Goal: Information Seeking & Learning: Learn about a topic

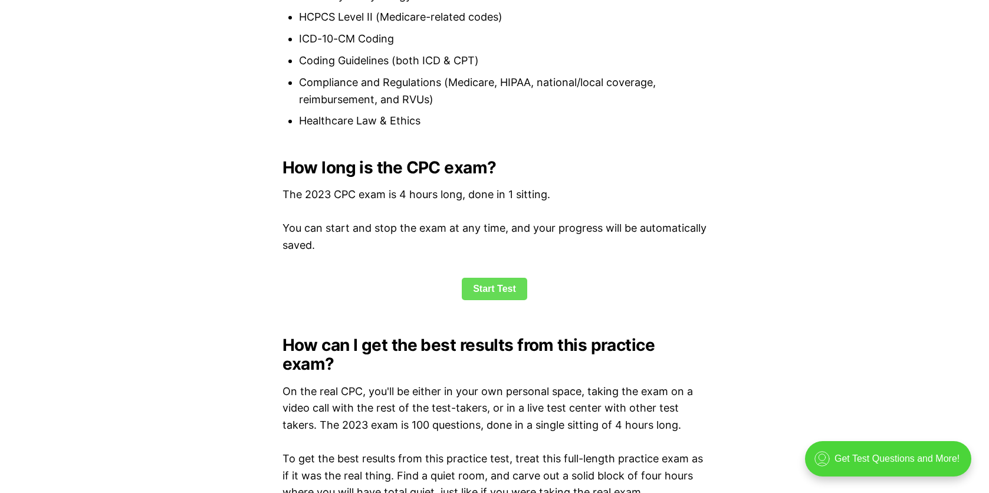
click at [486, 288] on link "Start Test" at bounding box center [494, 289] width 65 height 22
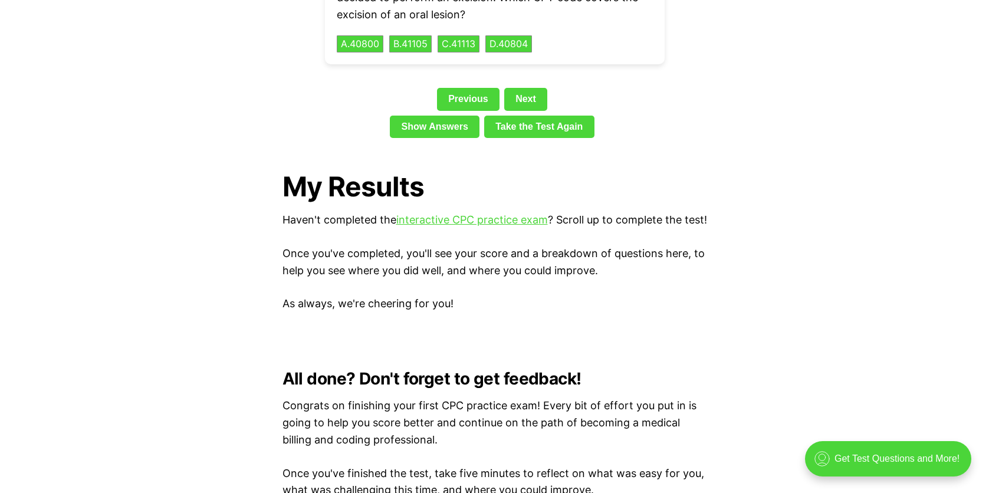
scroll to position [2525, 0]
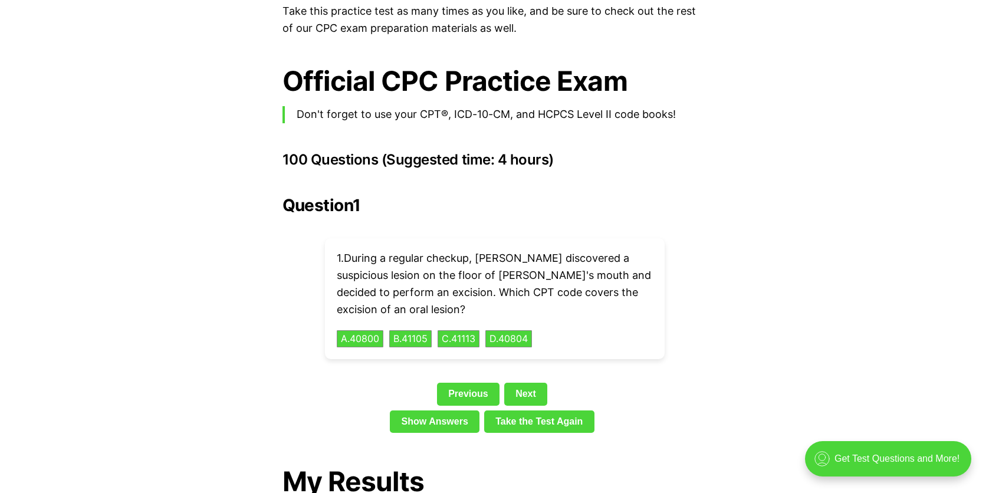
drag, startPoint x: 332, startPoint y: 241, endPoint x: 561, endPoint y: 316, distance: 240.1
click at [561, 315] on div "1 . During a regular checkup, [PERSON_NAME] discovered a suspicious lesion on t…" at bounding box center [495, 298] width 340 height 121
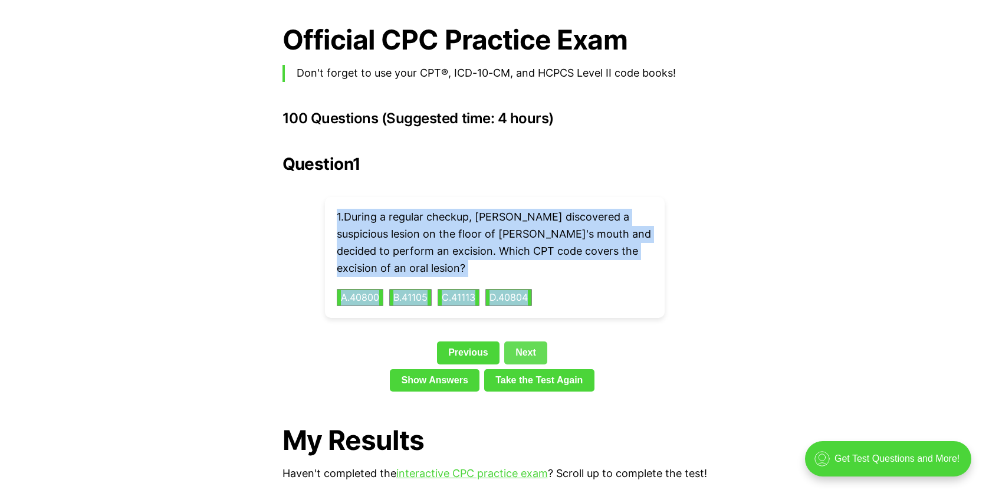
scroll to position [2584, 0]
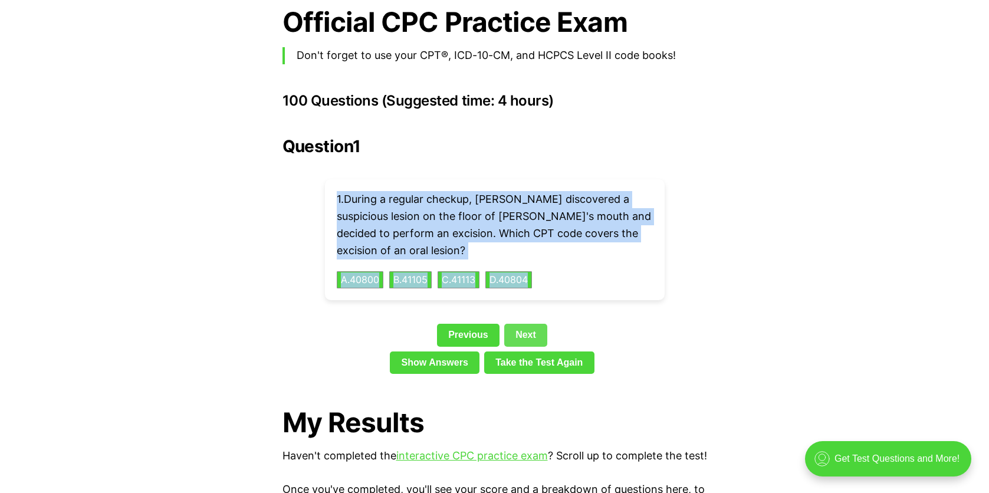
click at [533, 324] on link "Next" at bounding box center [525, 335] width 43 height 22
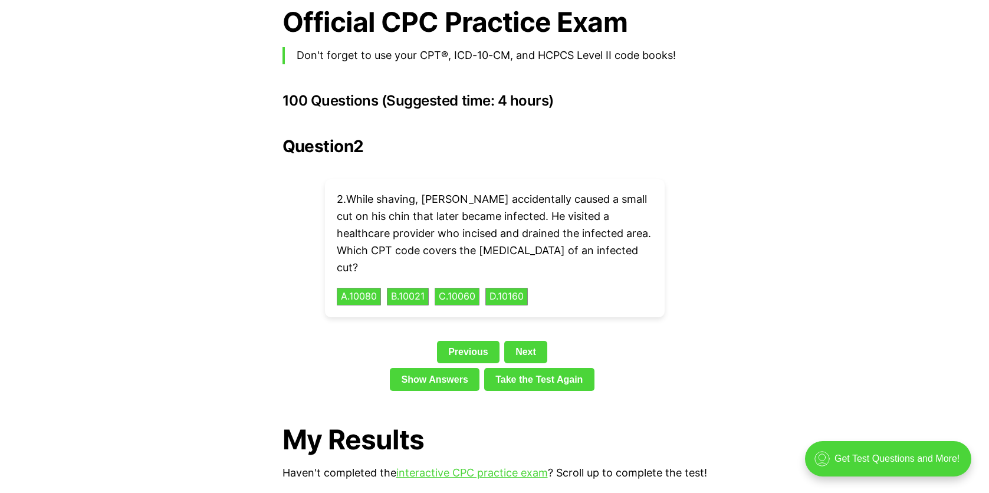
drag, startPoint x: 331, startPoint y: 178, endPoint x: 568, endPoint y: 252, distance: 248.3
click at [568, 252] on div "2 . While shaving, [PERSON_NAME] accidentally caused a small cut on his chin th…" at bounding box center [495, 248] width 340 height 138
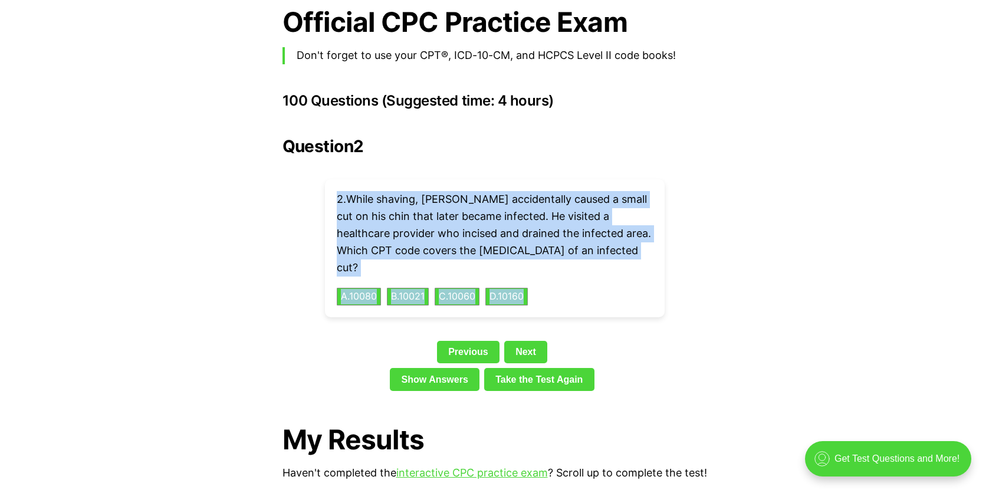
copy div "2 . While shaving, [PERSON_NAME] accidentally caused a small cut on his chin th…"
click at [525, 341] on link "Next" at bounding box center [525, 352] width 43 height 22
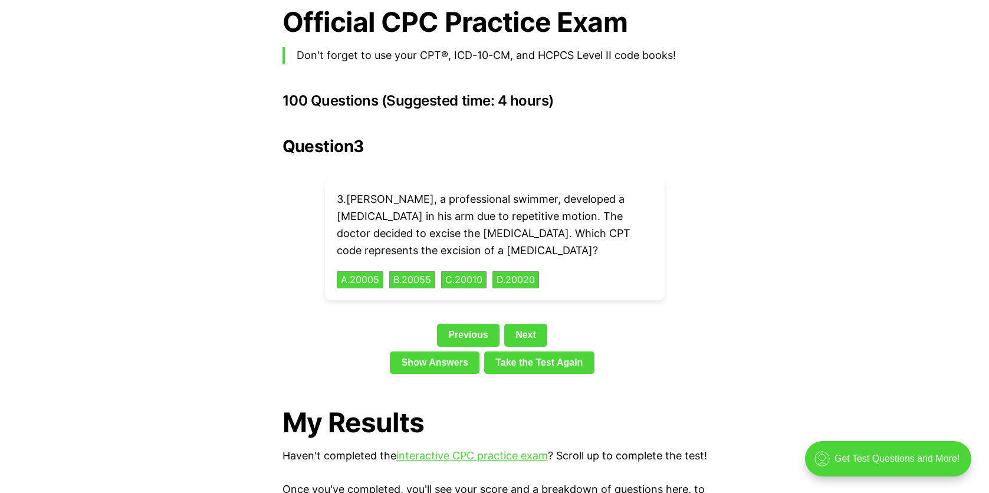
drag, startPoint x: 334, startPoint y: 177, endPoint x: 584, endPoint y: 232, distance: 255.3
click at [584, 232] on div "3 . [PERSON_NAME], a professional swimmer, developed a [MEDICAL_DATA] in his ar…" at bounding box center [495, 239] width 340 height 121
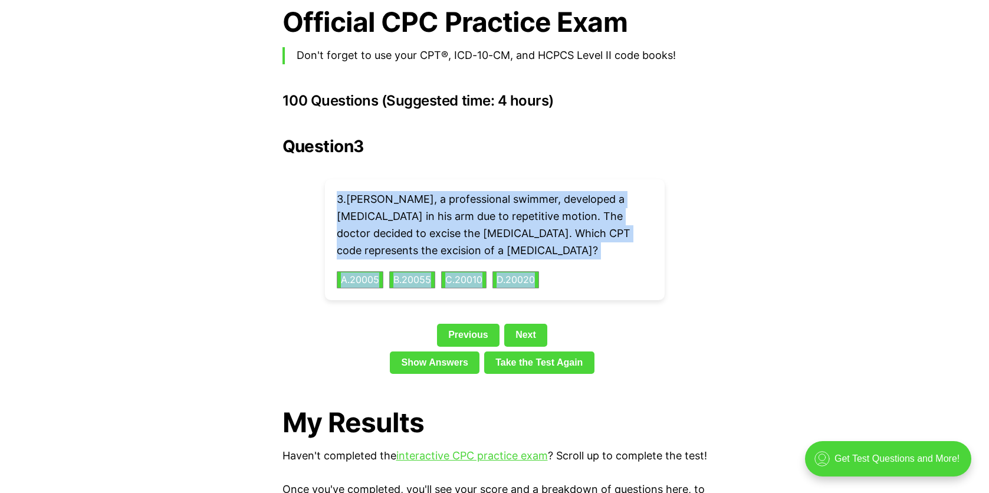
copy div "3 . [PERSON_NAME], a professional swimmer, developed a [MEDICAL_DATA] in his ar…"
click at [522, 324] on link "Next" at bounding box center [525, 335] width 43 height 22
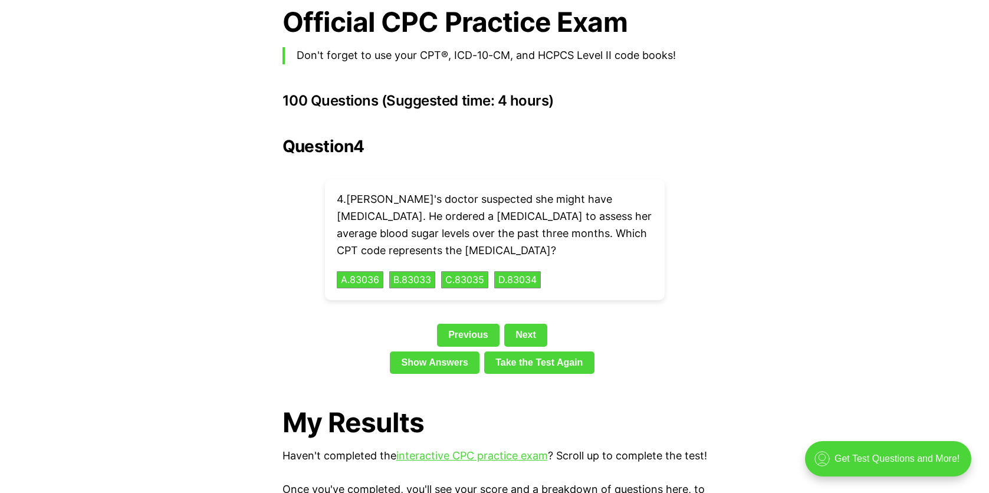
drag, startPoint x: 334, startPoint y: 180, endPoint x: 558, endPoint y: 253, distance: 235.8
click at [558, 253] on div "4 . Ella's doctor suspected she might have [MEDICAL_DATA]. He ordered a [MEDICA…" at bounding box center [495, 239] width 340 height 121
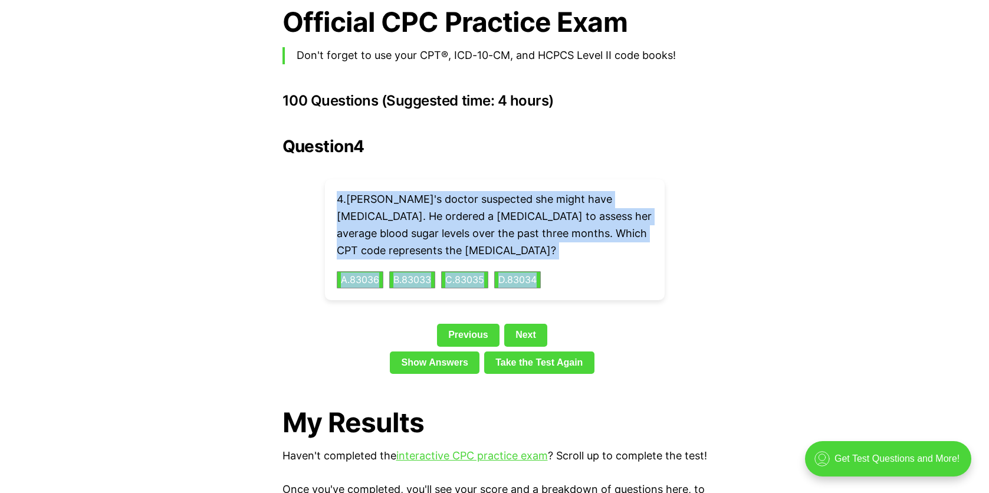
copy div "4 . Ella's doctor suspected she might have [MEDICAL_DATA]. He ordered a [MEDICA…"
click at [533, 324] on link "Next" at bounding box center [525, 335] width 43 height 22
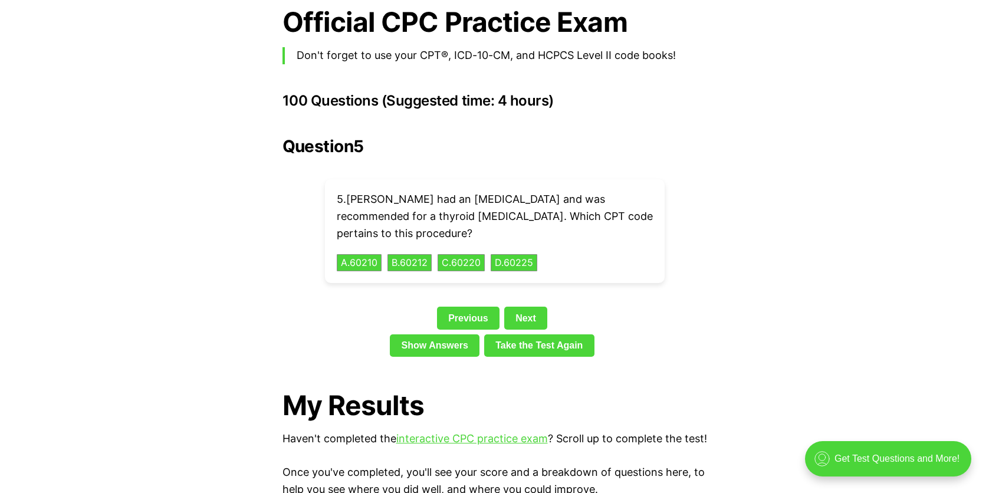
drag, startPoint x: 332, startPoint y: 179, endPoint x: 575, endPoint y: 252, distance: 253.6
click at [575, 251] on div "5 . [PERSON_NAME] had an [MEDICAL_DATA] and was recommended for a thyroid [MEDI…" at bounding box center [495, 231] width 340 height 104
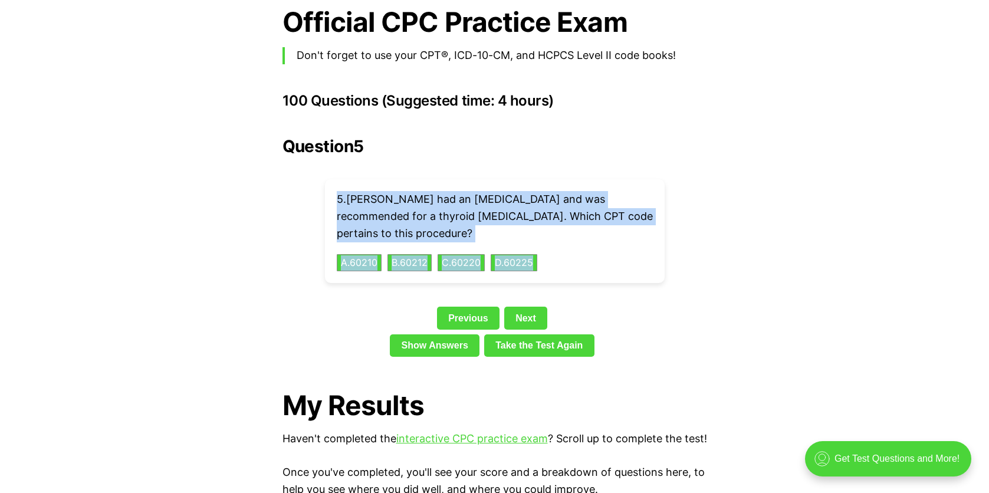
copy div "5 . [PERSON_NAME] had an [MEDICAL_DATA] and was recommended for a thyroid [MEDI…"
click at [531, 307] on link "Next" at bounding box center [525, 318] width 43 height 22
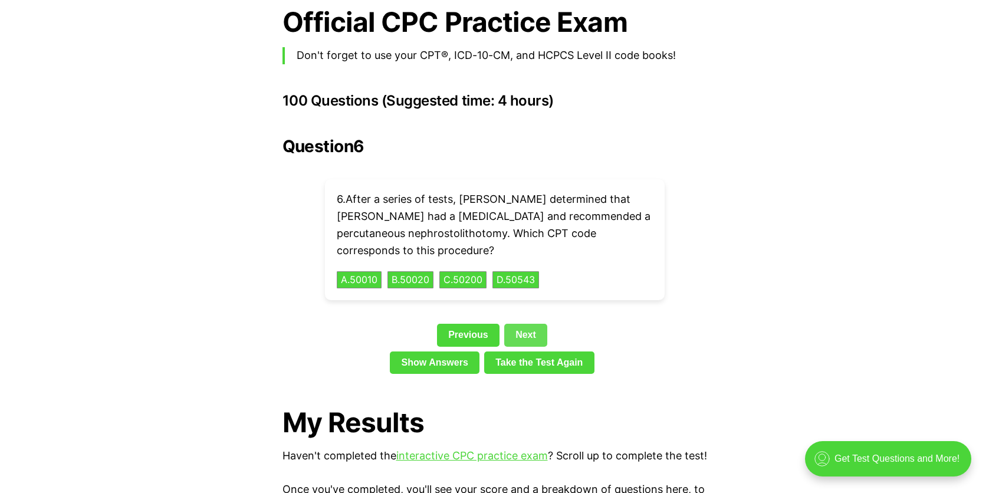
click at [533, 324] on link "Next" at bounding box center [525, 335] width 43 height 22
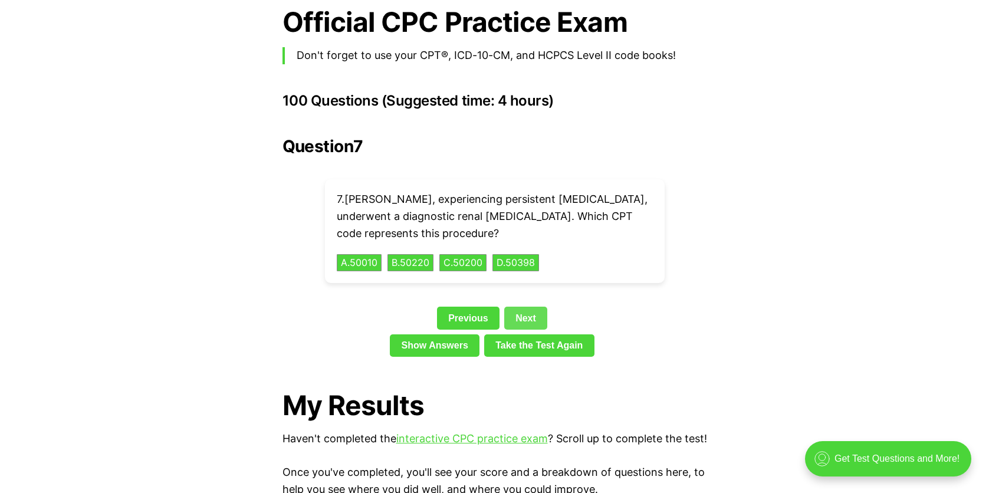
drag, startPoint x: 526, startPoint y: 296, endPoint x: 526, endPoint y: 335, distance: 39.5
click at [526, 307] on link "Next" at bounding box center [525, 318] width 43 height 22
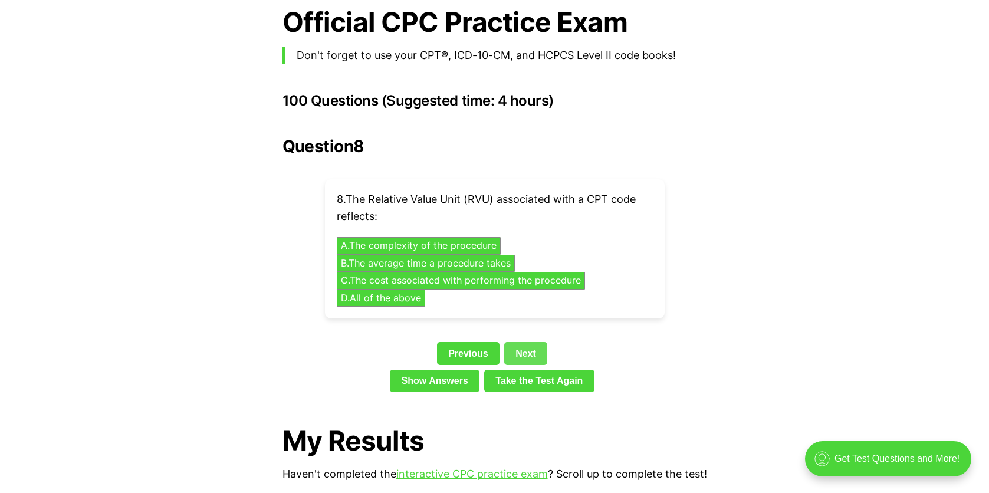
click at [528, 342] on link "Next" at bounding box center [525, 353] width 43 height 22
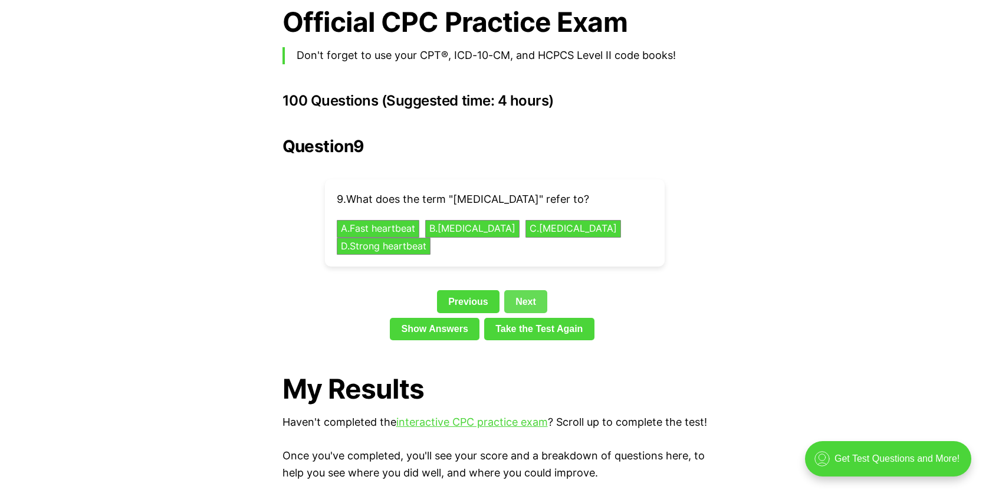
click at [525, 290] on link "Next" at bounding box center [525, 301] width 43 height 22
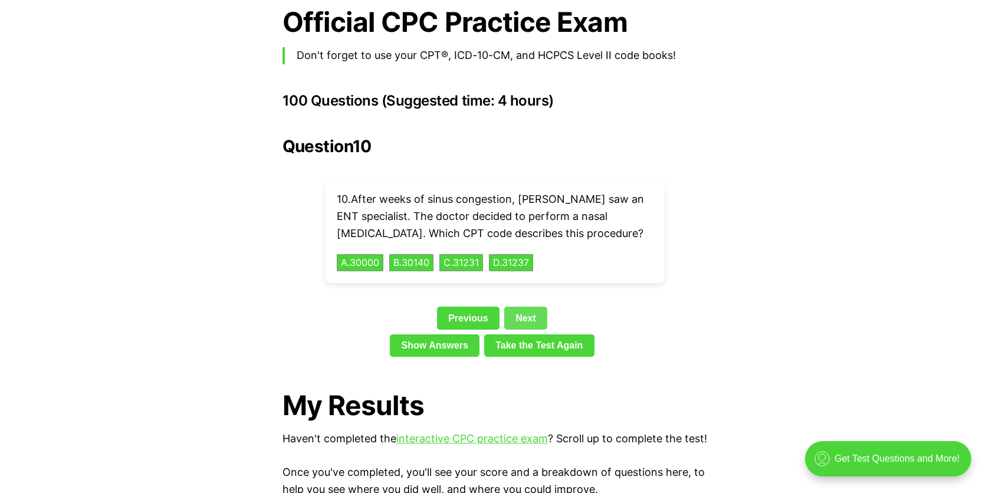
click at [537, 307] on link "Next" at bounding box center [525, 318] width 43 height 22
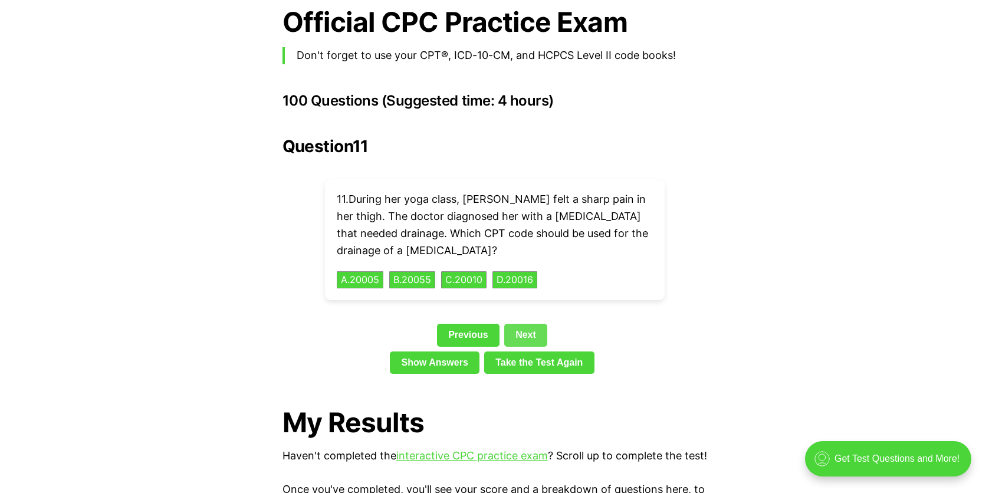
click at [532, 324] on link "Next" at bounding box center [525, 335] width 43 height 22
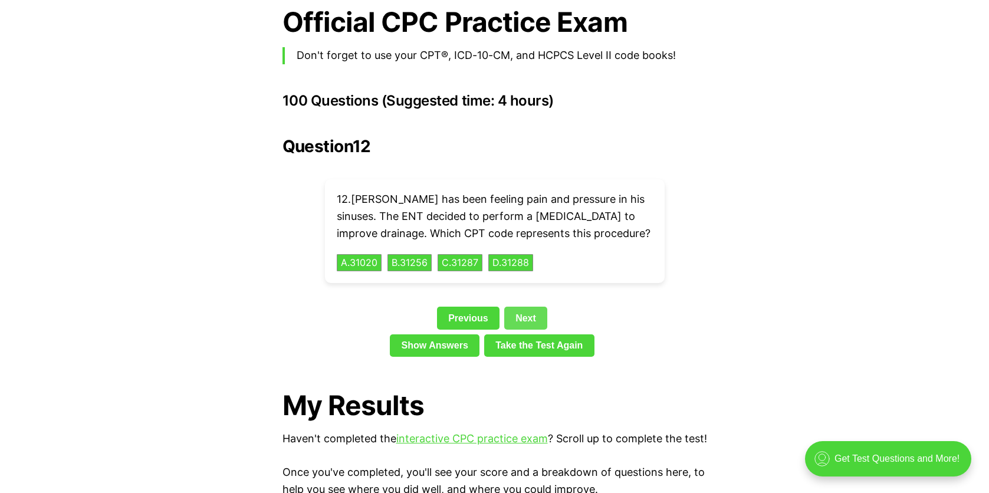
click at [529, 307] on link "Next" at bounding box center [525, 318] width 43 height 22
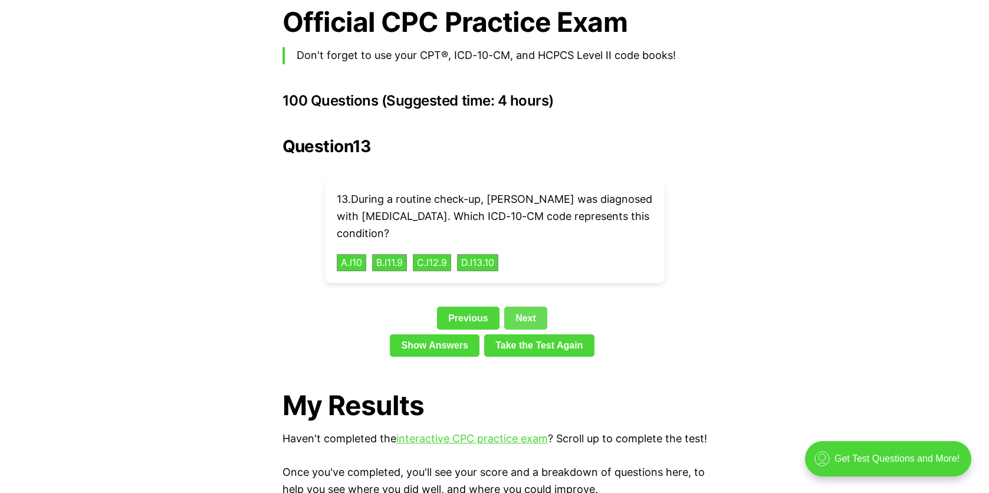
click at [529, 307] on link "Next" at bounding box center [525, 318] width 43 height 22
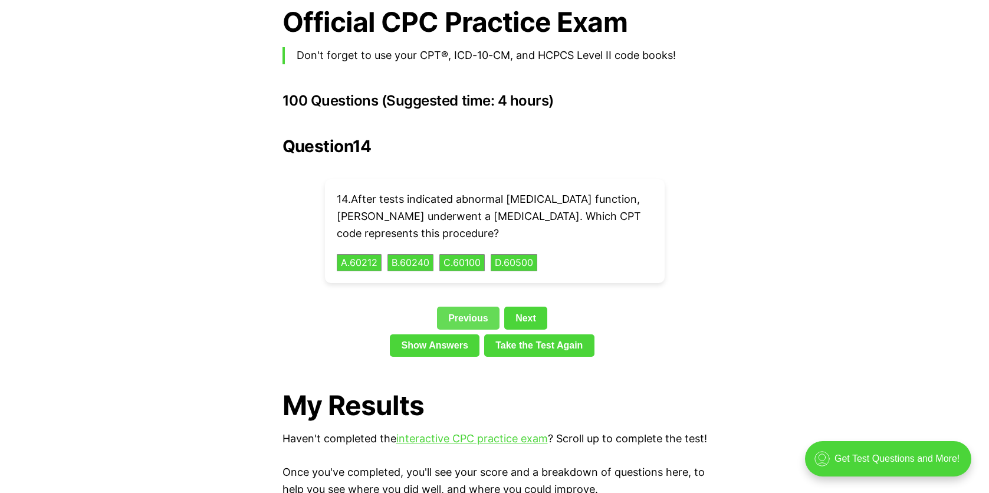
click at [471, 307] on link "Previous" at bounding box center [468, 318] width 62 height 22
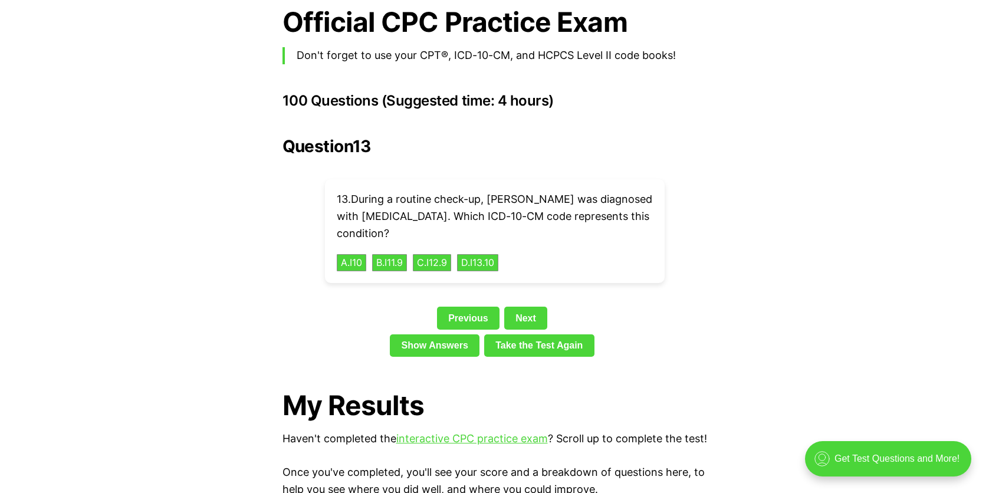
drag, startPoint x: 335, startPoint y: 176, endPoint x: 539, endPoint y: 251, distance: 217.6
click at [539, 251] on div "13 . During a routine check-up, [PERSON_NAME] was diagnosed with [MEDICAL_DATA]…" at bounding box center [495, 231] width 340 height 104
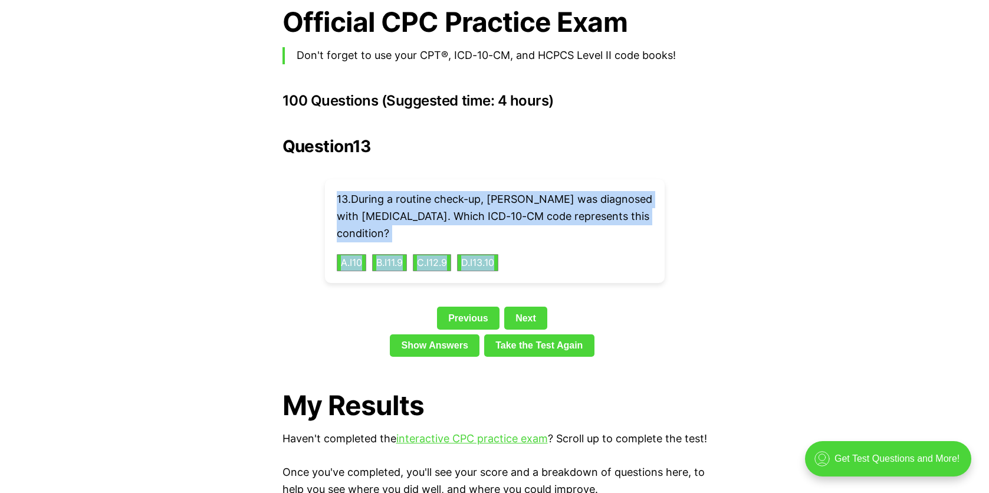
copy div "13 . During a routine check-up, [PERSON_NAME] was diagnosed with [MEDICAL_DATA]…"
click at [526, 307] on link "Next" at bounding box center [525, 318] width 43 height 22
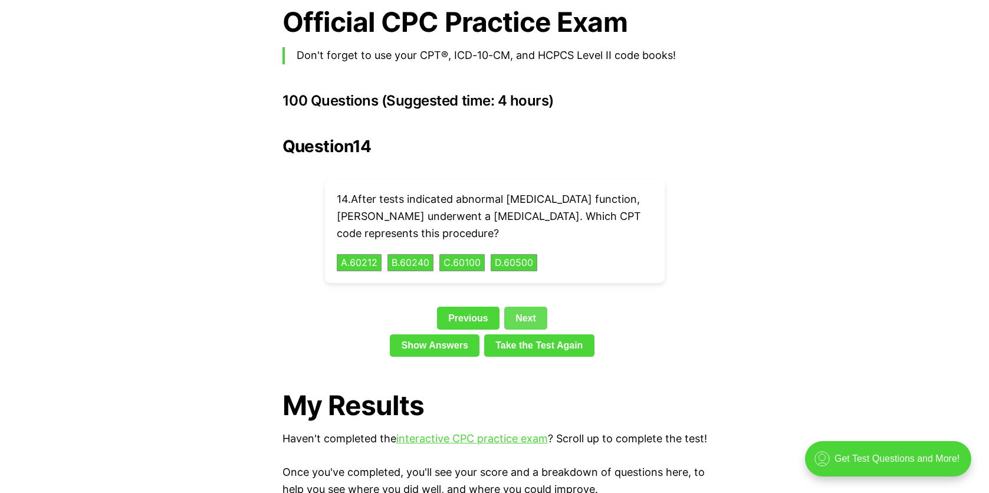
click at [533, 307] on link "Next" at bounding box center [525, 318] width 43 height 22
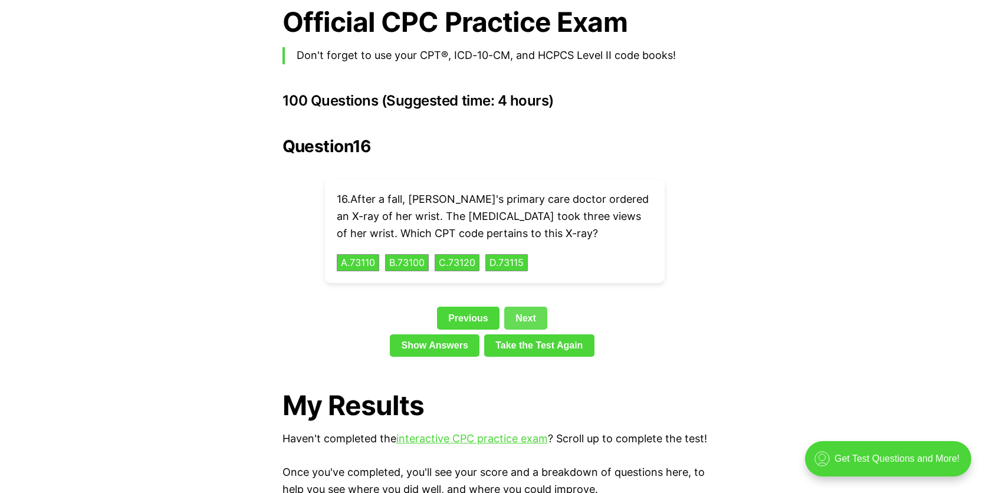
click at [533, 307] on link "Next" at bounding box center [525, 318] width 43 height 22
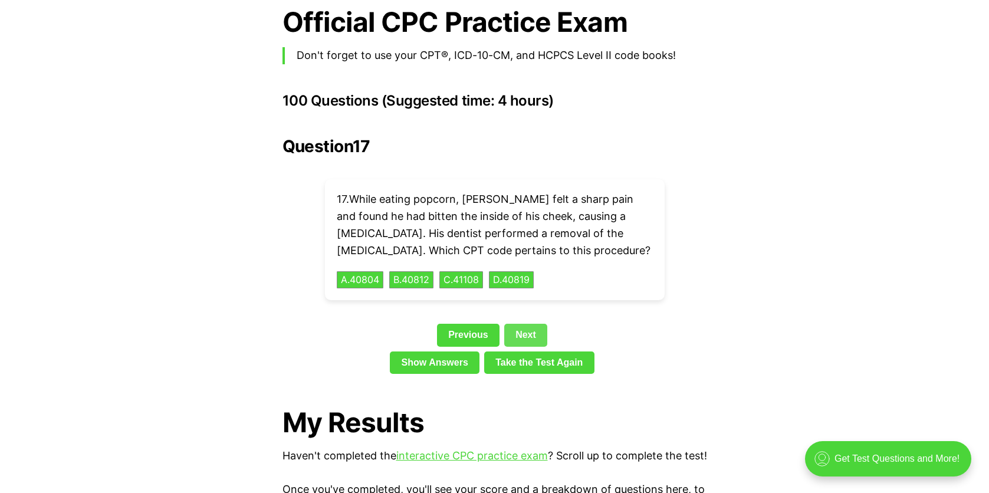
click at [529, 324] on link "Next" at bounding box center [525, 335] width 43 height 22
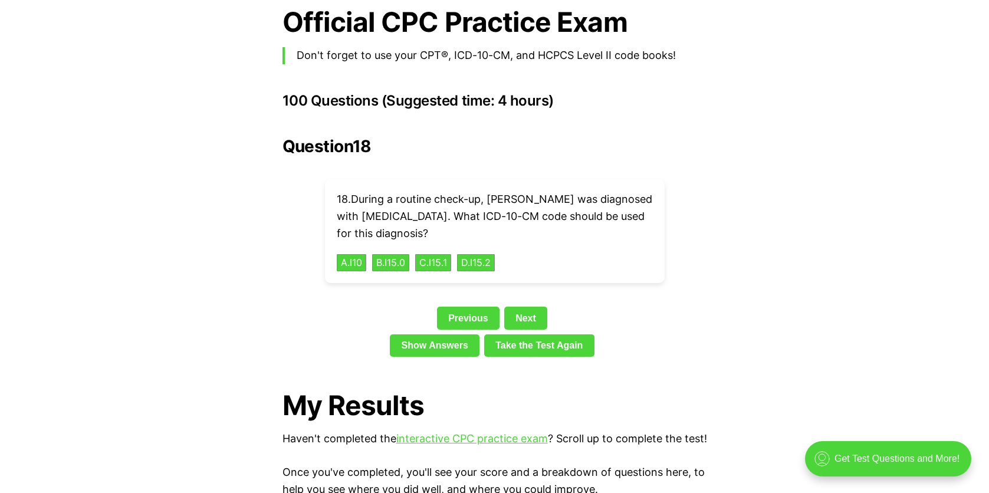
drag, startPoint x: 335, startPoint y: 179, endPoint x: 540, endPoint y: 243, distance: 214.8
click at [540, 242] on div "18 . During a routine check-up, [PERSON_NAME] was diagnosed with [MEDICAL_DATA]…" at bounding box center [495, 231] width 340 height 104
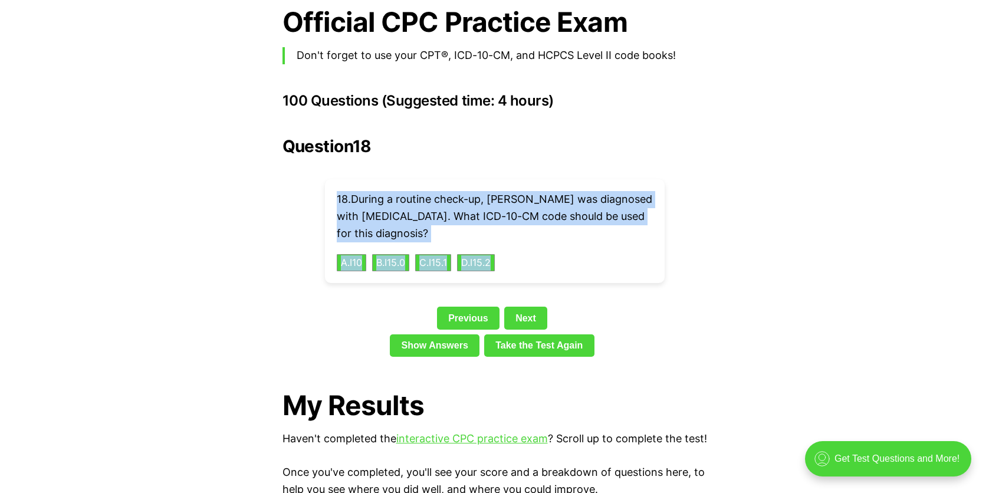
click at [518, 307] on link "Next" at bounding box center [525, 318] width 43 height 22
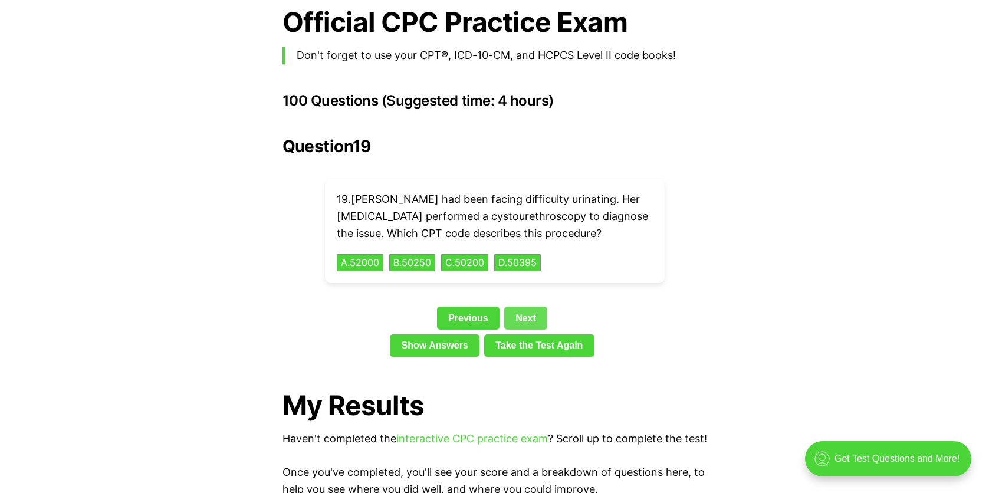
click at [518, 307] on link "Next" at bounding box center [525, 318] width 43 height 22
click at [521, 315] on link "Next" at bounding box center [525, 318] width 43 height 22
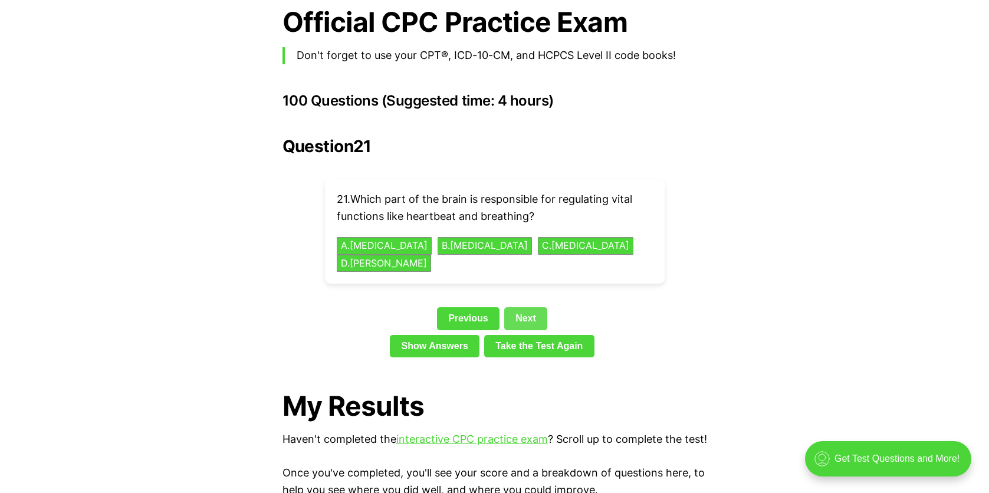
click at [523, 307] on link "Next" at bounding box center [525, 318] width 43 height 22
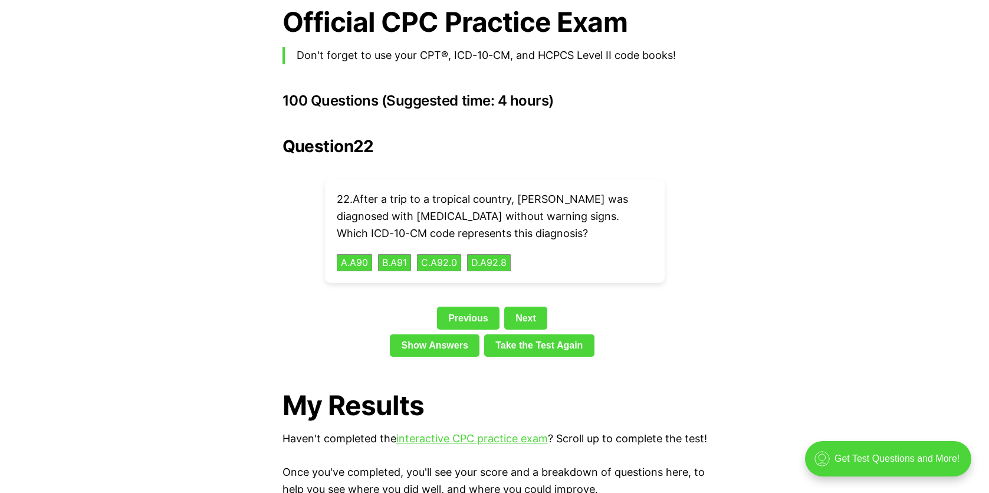
drag, startPoint x: 330, startPoint y: 176, endPoint x: 547, endPoint y: 240, distance: 226.8
click at [547, 240] on div "22 . After a trip to a tropical country, [PERSON_NAME] was diagnosed with [MEDI…" at bounding box center [495, 231] width 340 height 104
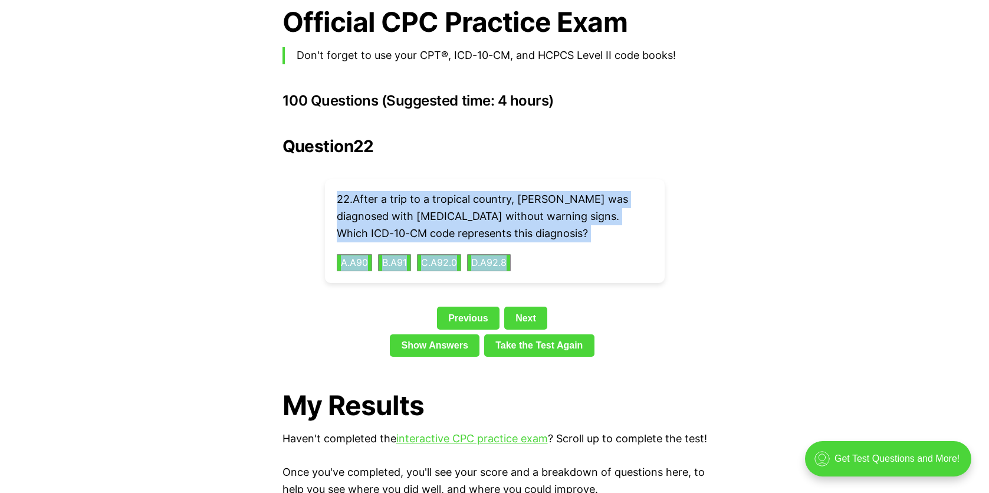
copy div "22 . After a trip to a tropical country, [PERSON_NAME] was diagnosed with [MEDI…"
click at [517, 307] on link "Next" at bounding box center [525, 318] width 43 height 22
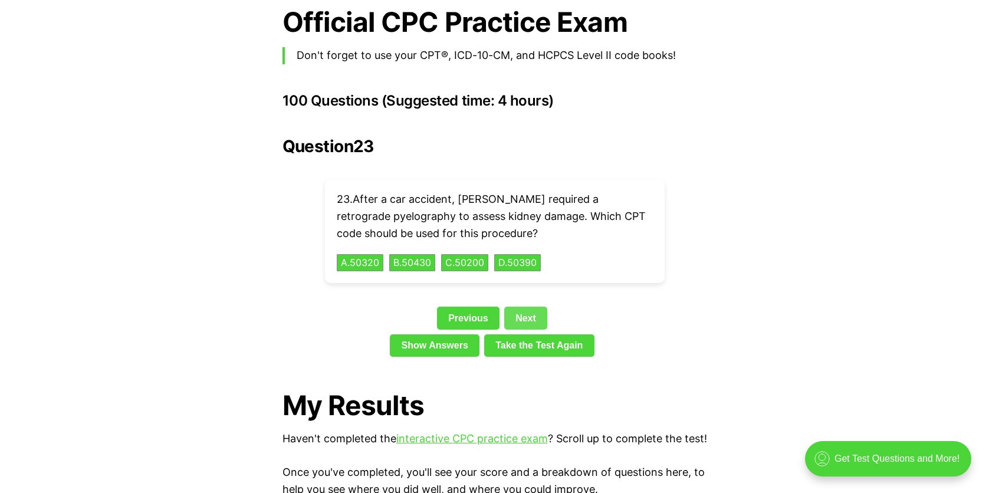
click at [518, 307] on link "Next" at bounding box center [525, 318] width 43 height 22
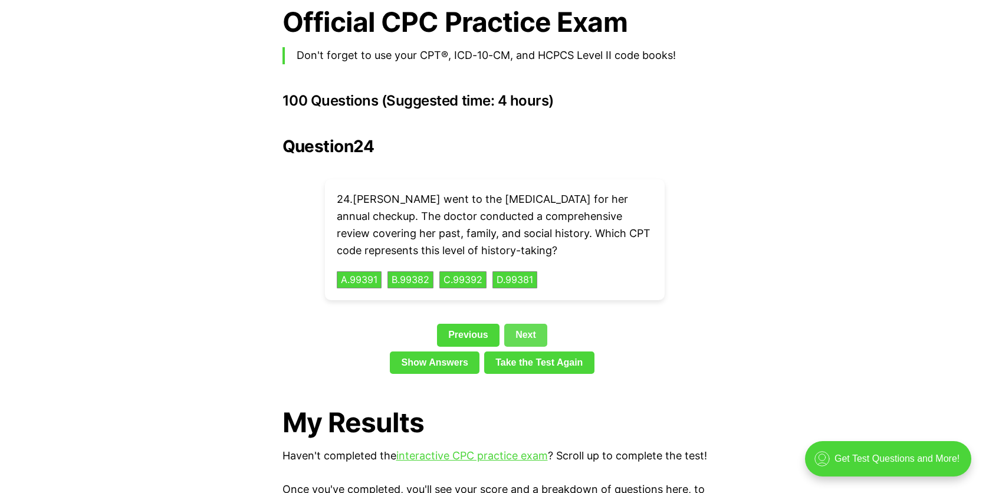
click at [519, 324] on link "Next" at bounding box center [525, 335] width 43 height 22
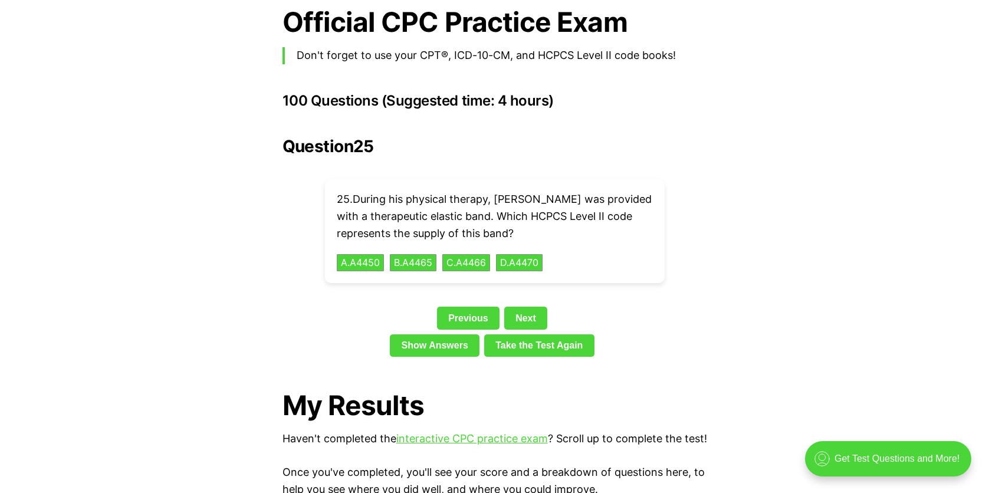
drag, startPoint x: 337, startPoint y: 175, endPoint x: 569, endPoint y: 236, distance: 240.8
click at [569, 236] on div "25 . During his physical therapy, [PERSON_NAME] was provided with a therapeutic…" at bounding box center [495, 231] width 340 height 104
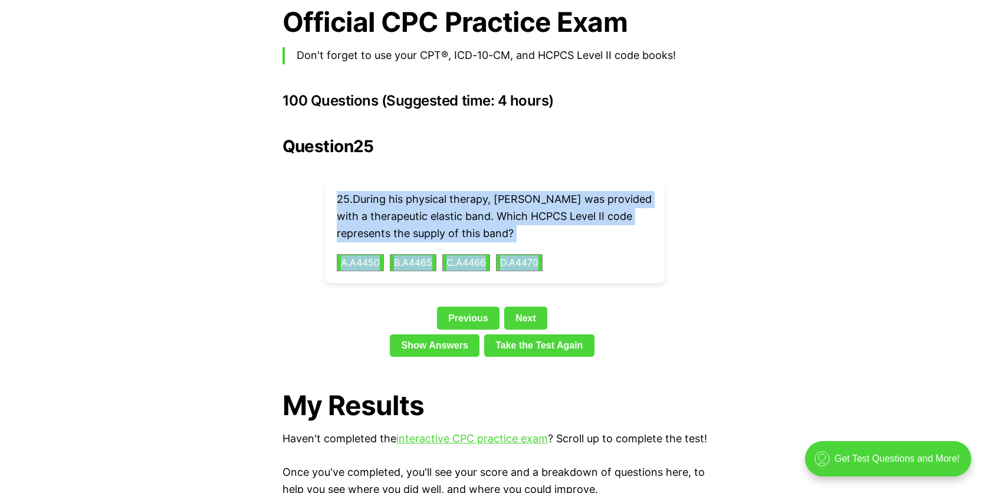
click at [535, 307] on link "Next" at bounding box center [525, 318] width 43 height 22
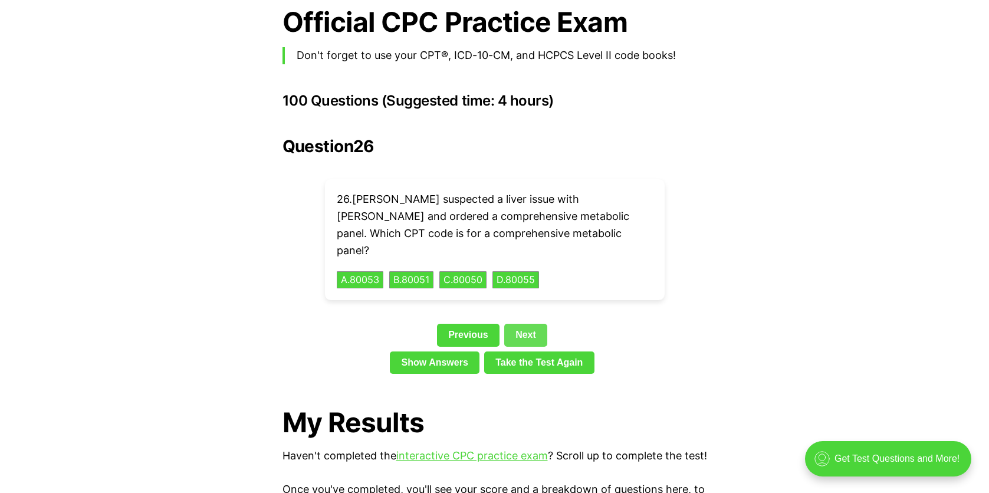
click at [535, 324] on link "Next" at bounding box center [525, 335] width 43 height 22
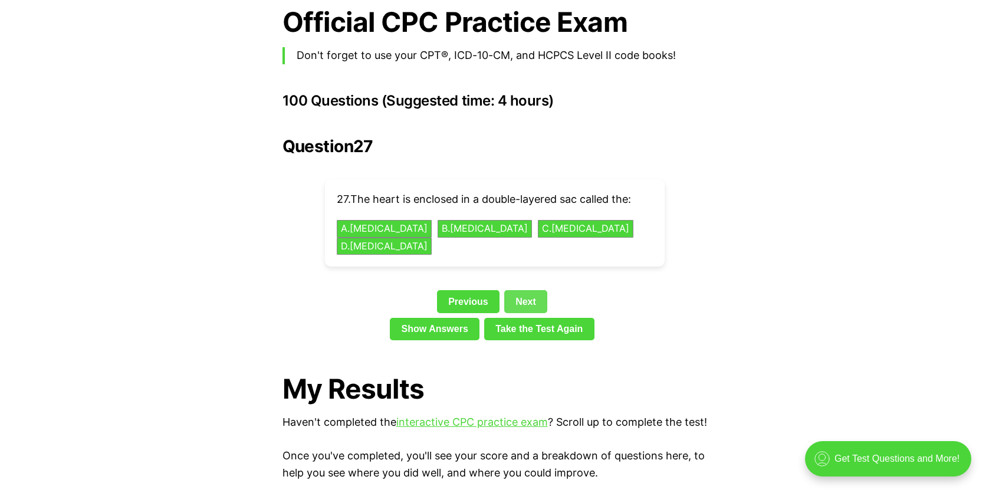
click at [535, 290] on link "Next" at bounding box center [525, 301] width 43 height 22
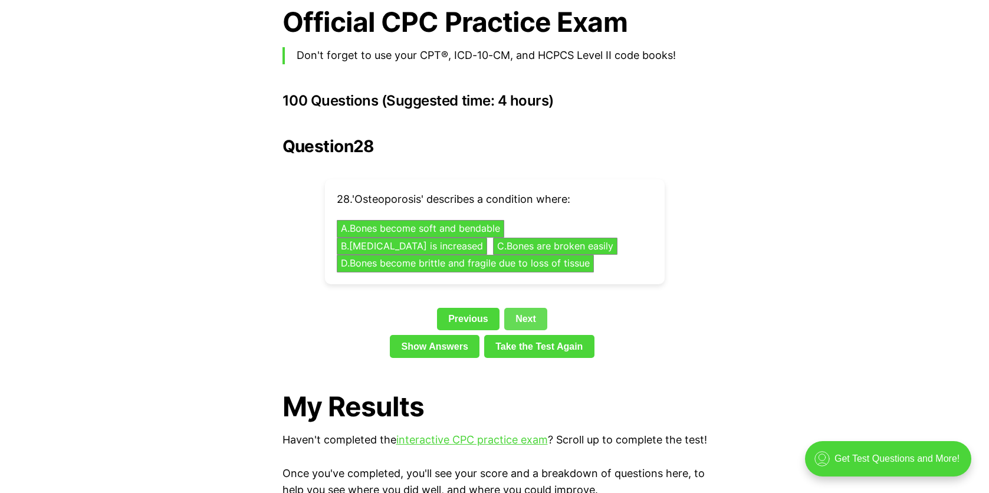
click at [531, 308] on link "Next" at bounding box center [525, 319] width 43 height 22
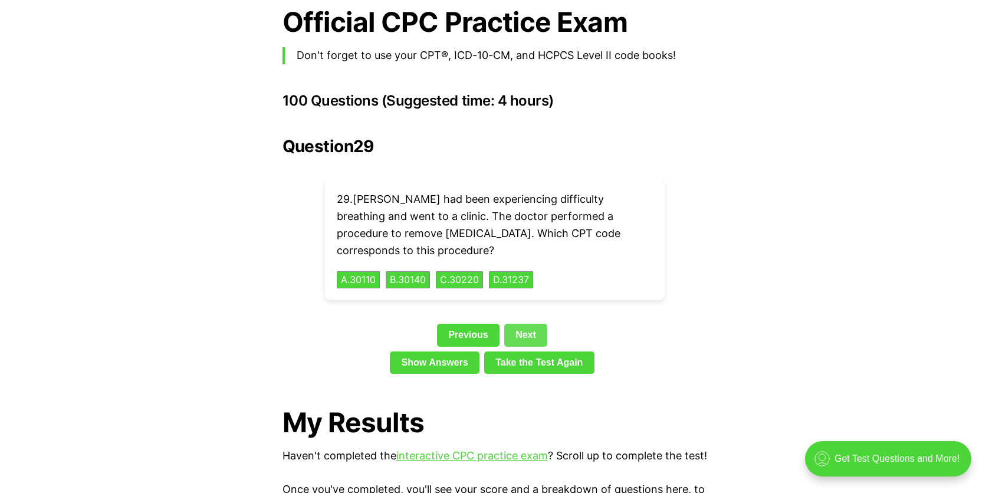
click at [523, 324] on link "Next" at bounding box center [525, 335] width 43 height 22
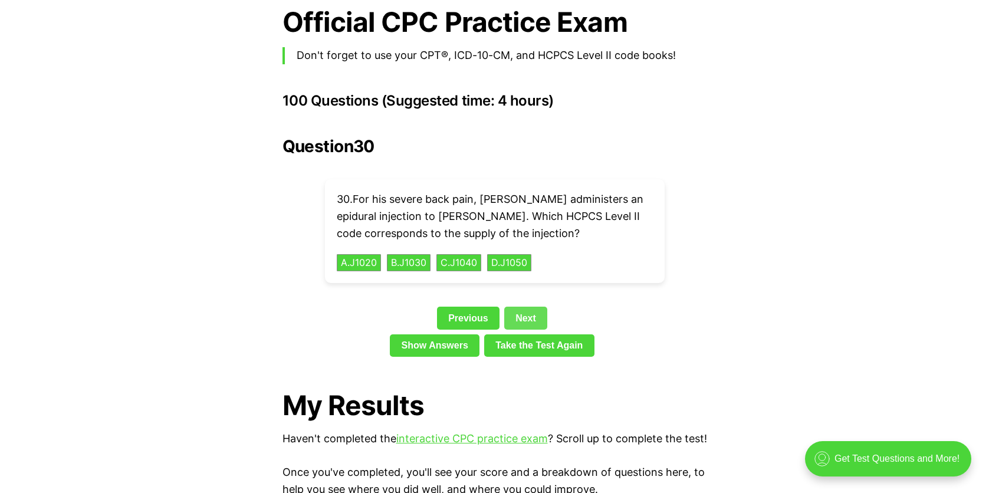
click at [525, 307] on link "Next" at bounding box center [525, 318] width 43 height 22
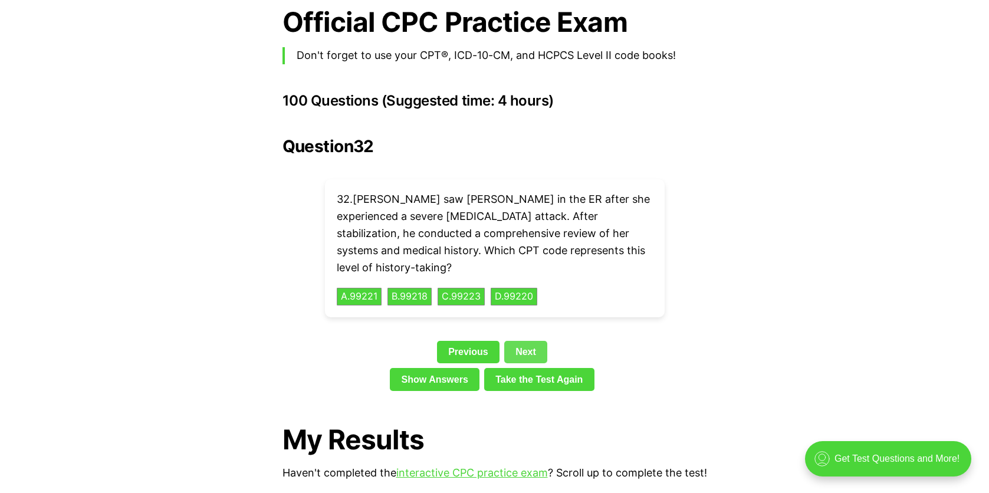
click at [526, 341] on link "Next" at bounding box center [525, 352] width 43 height 22
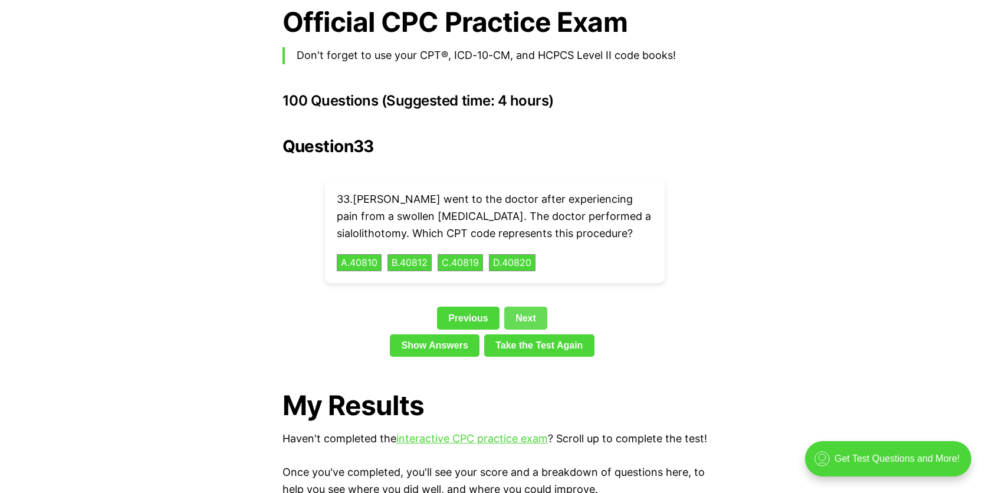
click at [527, 307] on link "Next" at bounding box center [525, 318] width 43 height 22
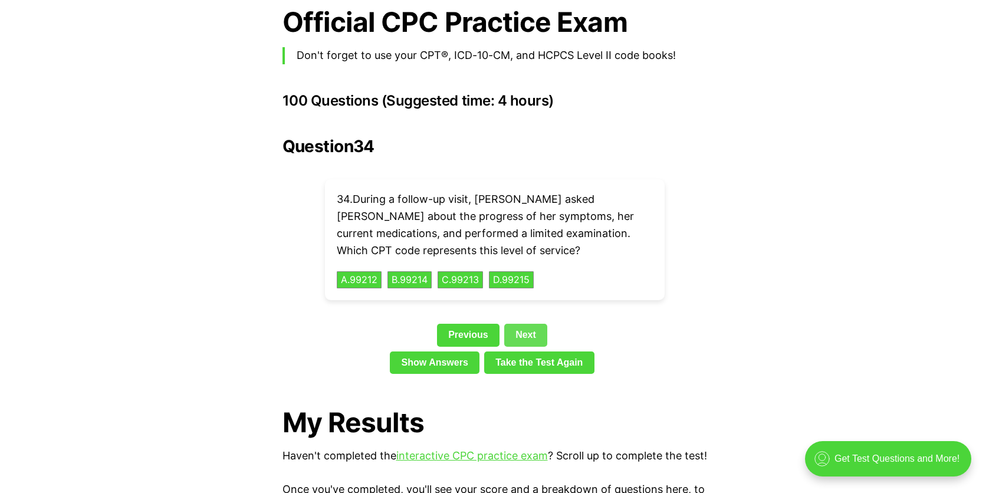
click at [525, 324] on link "Next" at bounding box center [525, 335] width 43 height 22
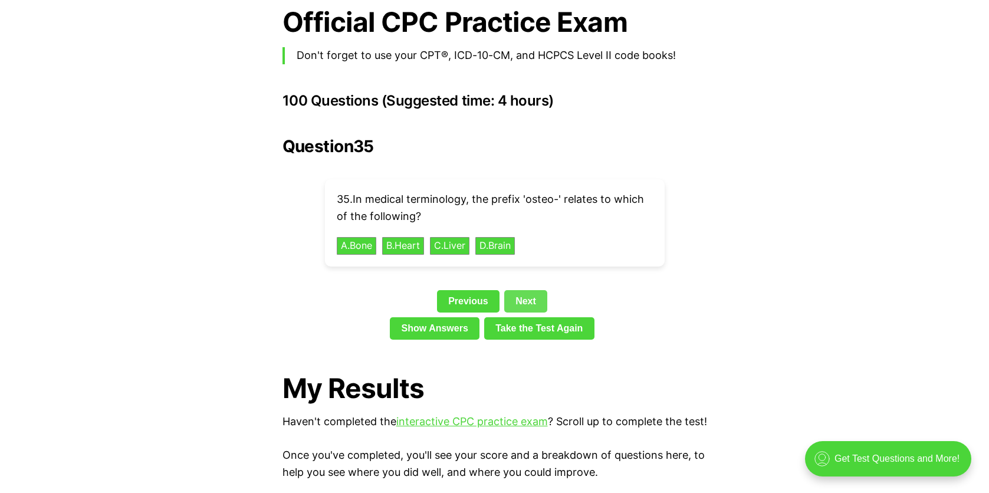
click at [531, 290] on link "Next" at bounding box center [525, 301] width 43 height 22
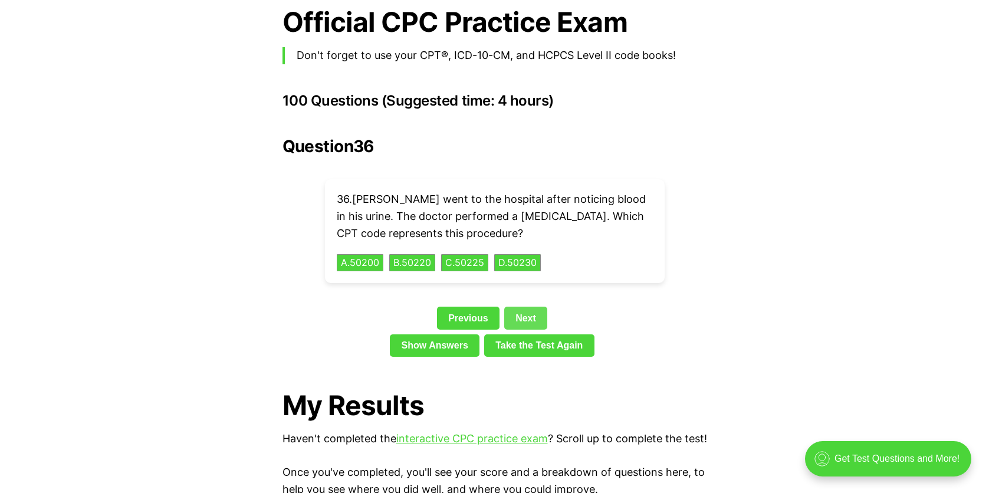
click at [528, 307] on link "Next" at bounding box center [525, 318] width 43 height 22
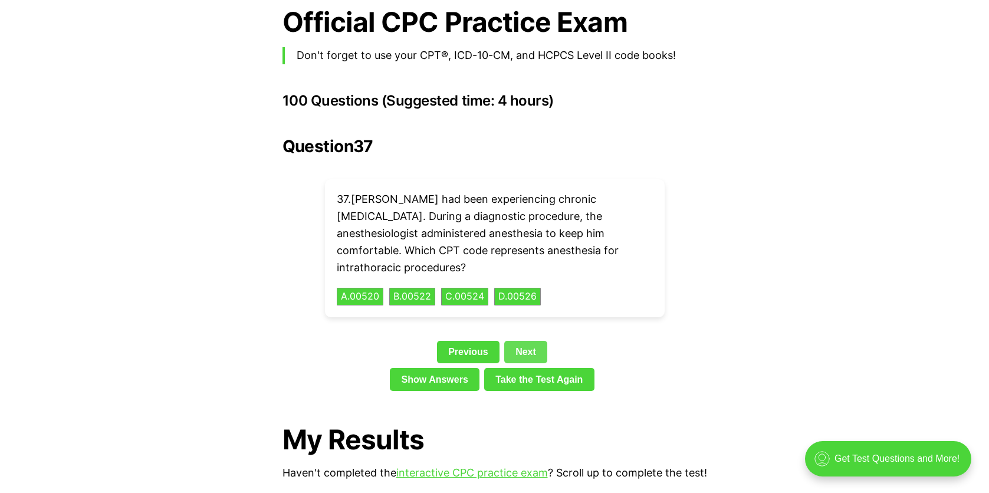
drag, startPoint x: 526, startPoint y: 304, endPoint x: 525, endPoint y: 309, distance: 6.0
click at [525, 341] on link "Next" at bounding box center [525, 352] width 43 height 22
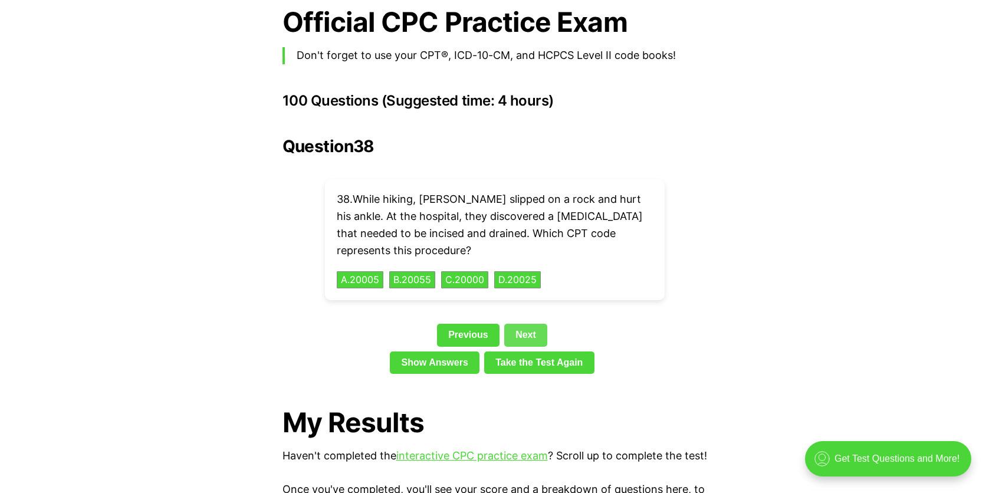
click at [525, 324] on link "Next" at bounding box center [525, 335] width 43 height 22
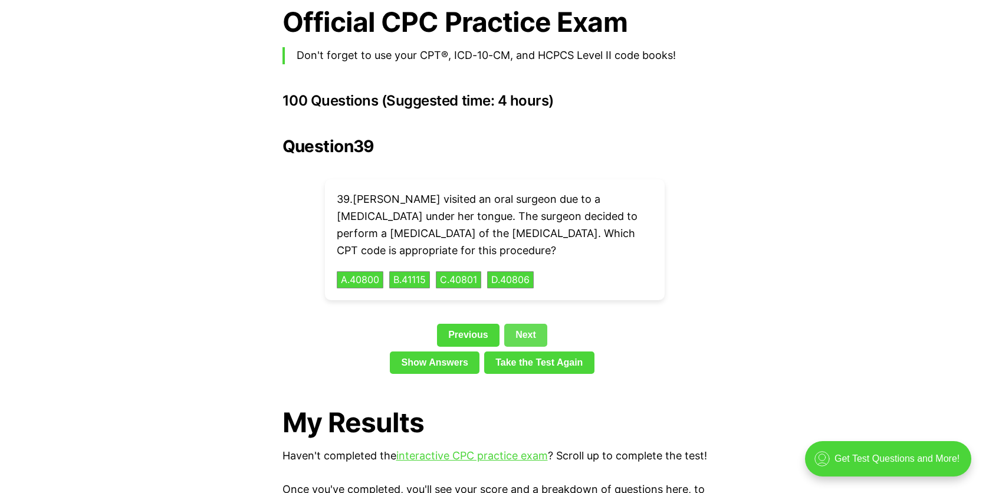
click at [529, 324] on link "Next" at bounding box center [525, 335] width 43 height 22
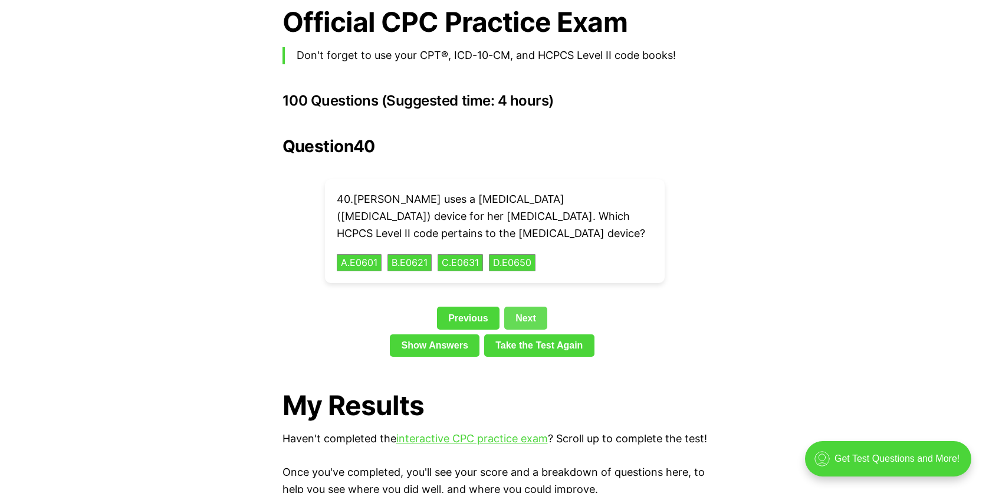
click at [529, 307] on link "Next" at bounding box center [525, 318] width 43 height 22
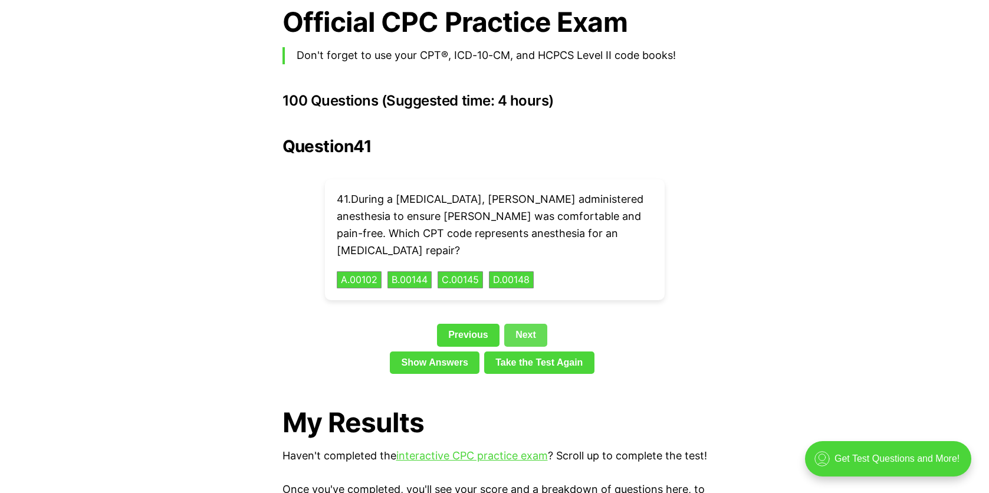
click at [529, 324] on link "Next" at bounding box center [525, 335] width 43 height 22
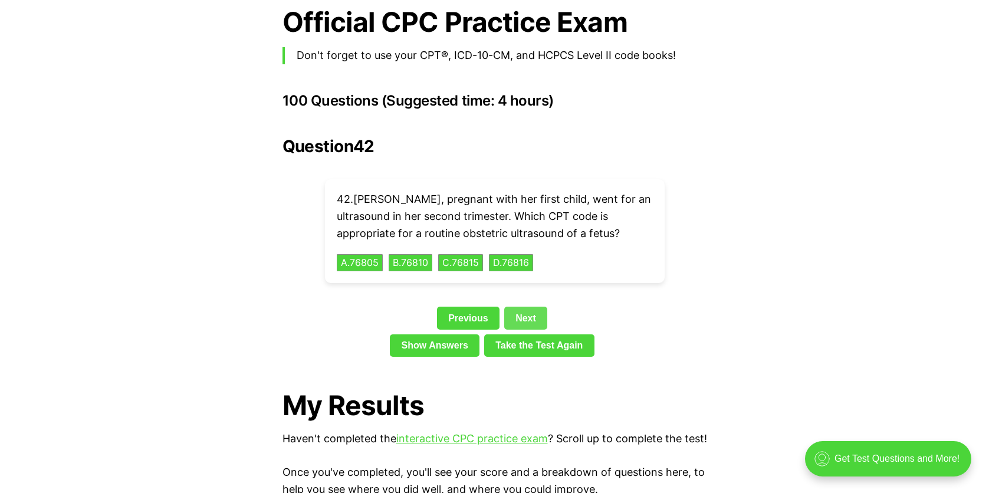
click at [529, 307] on link "Next" at bounding box center [525, 318] width 43 height 22
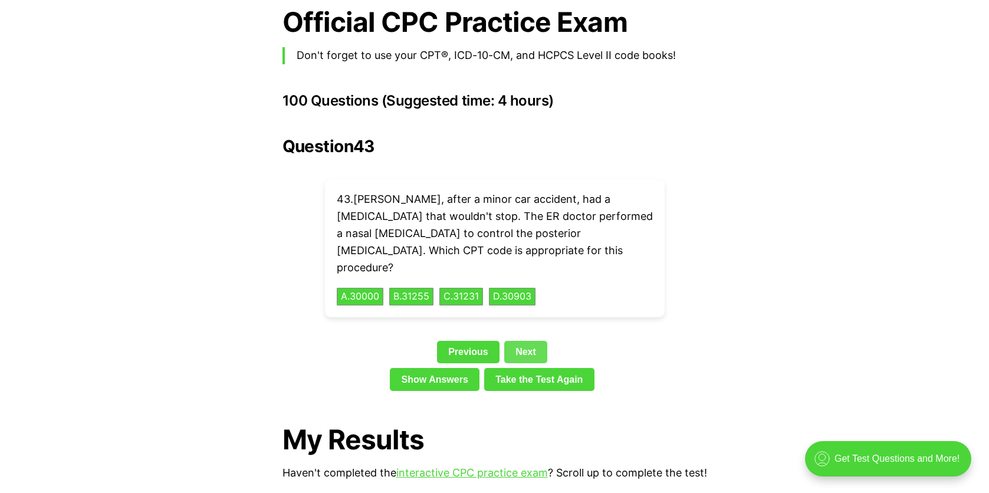
click at [525, 341] on link "Next" at bounding box center [525, 352] width 43 height 22
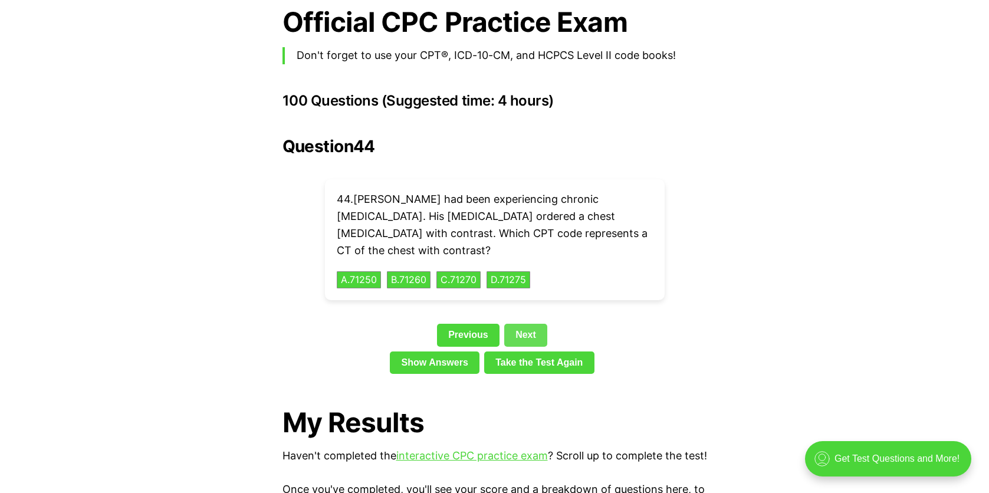
click at [526, 324] on link "Next" at bounding box center [525, 335] width 43 height 22
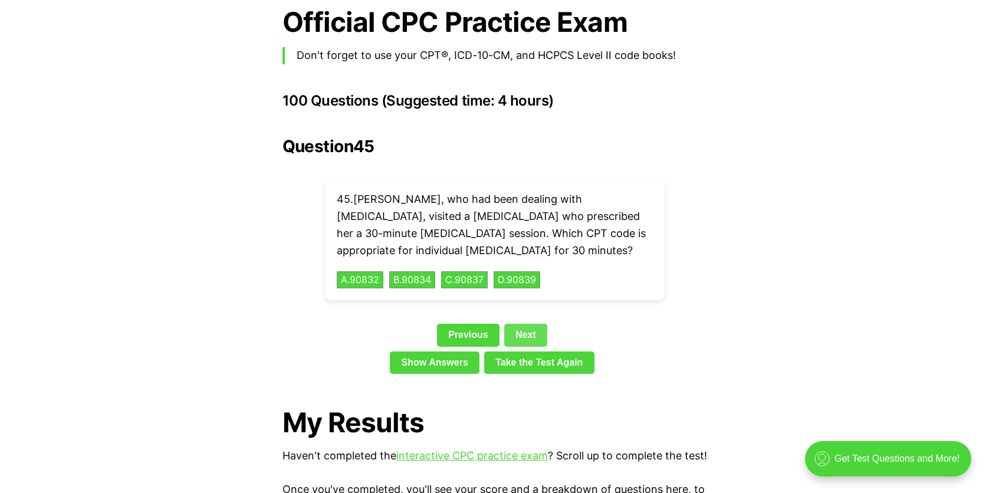
click at [525, 324] on link "Next" at bounding box center [525, 335] width 43 height 22
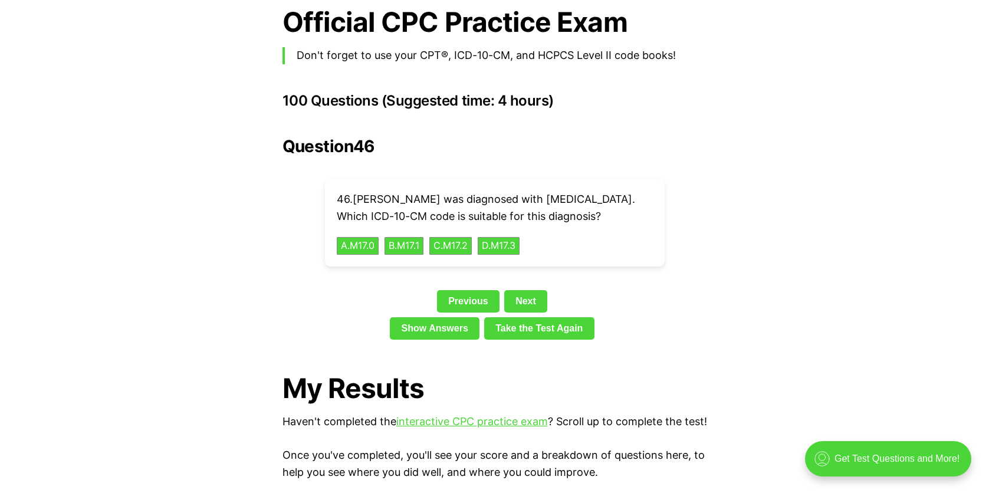
drag, startPoint x: 335, startPoint y: 179, endPoint x: 543, endPoint y: 246, distance: 219.4
click at [543, 246] on div "46 . [PERSON_NAME] was diagnosed with [MEDICAL_DATA]. Which ICD-10-CM code is s…" at bounding box center [495, 222] width 340 height 87
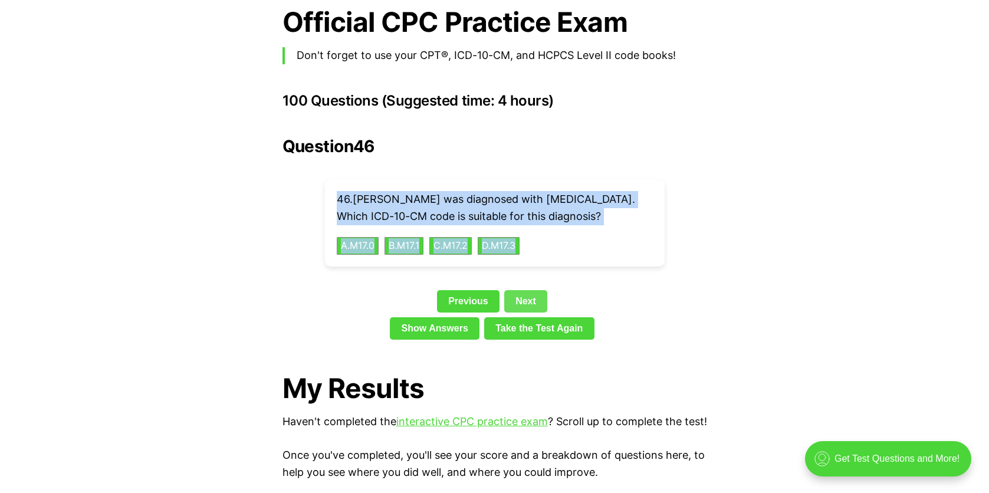
click at [516, 290] on link "Next" at bounding box center [525, 301] width 43 height 22
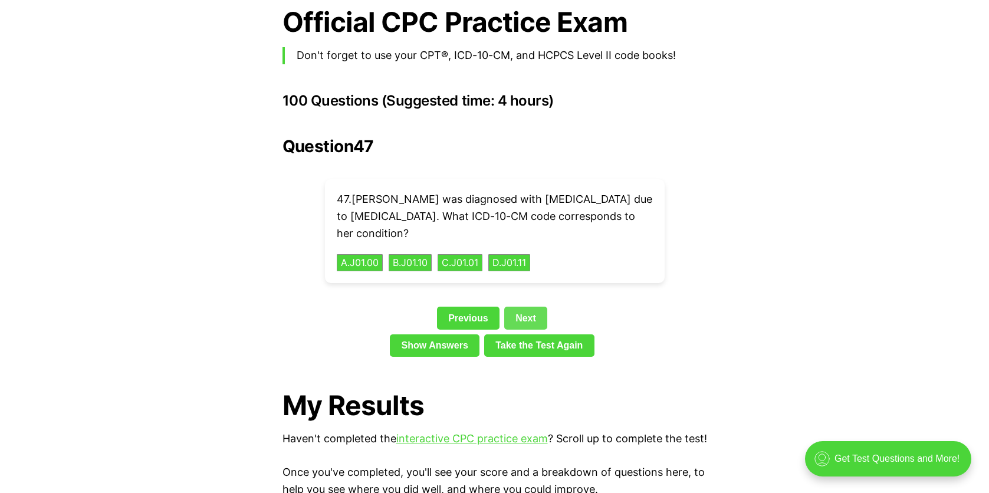
click at [524, 307] on link "Next" at bounding box center [525, 318] width 43 height 22
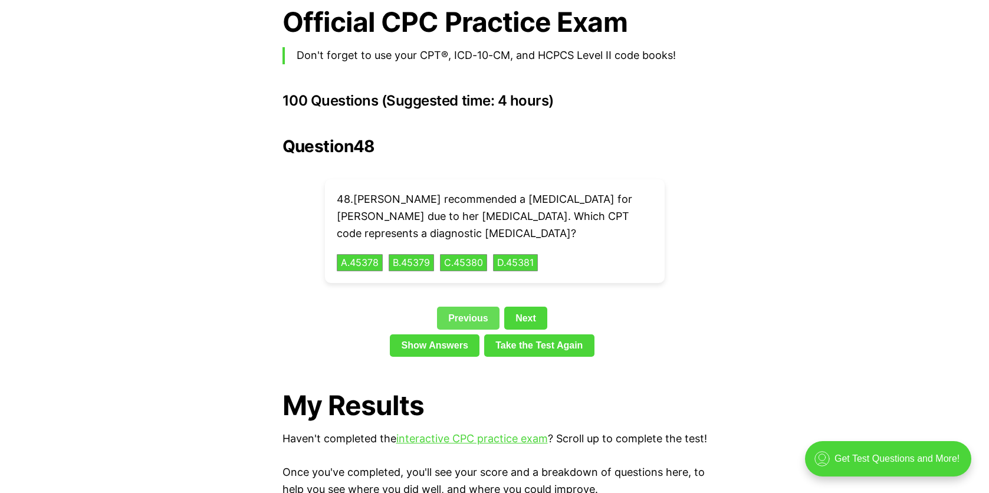
click at [471, 307] on link "Previous" at bounding box center [468, 318] width 62 height 22
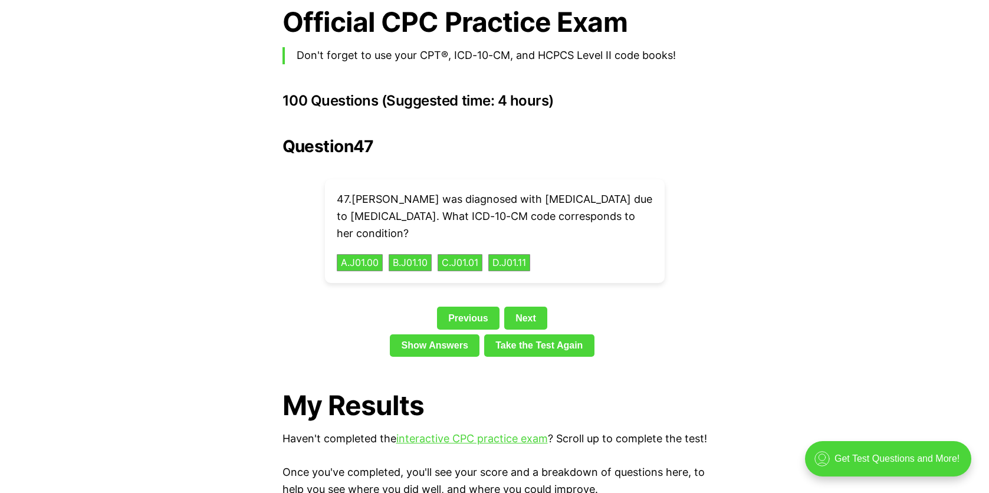
drag, startPoint x: 333, startPoint y: 174, endPoint x: 571, endPoint y: 235, distance: 245.8
click at [571, 235] on div "47 . [PERSON_NAME] was diagnosed with [MEDICAL_DATA] due to [MEDICAL_DATA]. Wha…" at bounding box center [495, 231] width 340 height 104
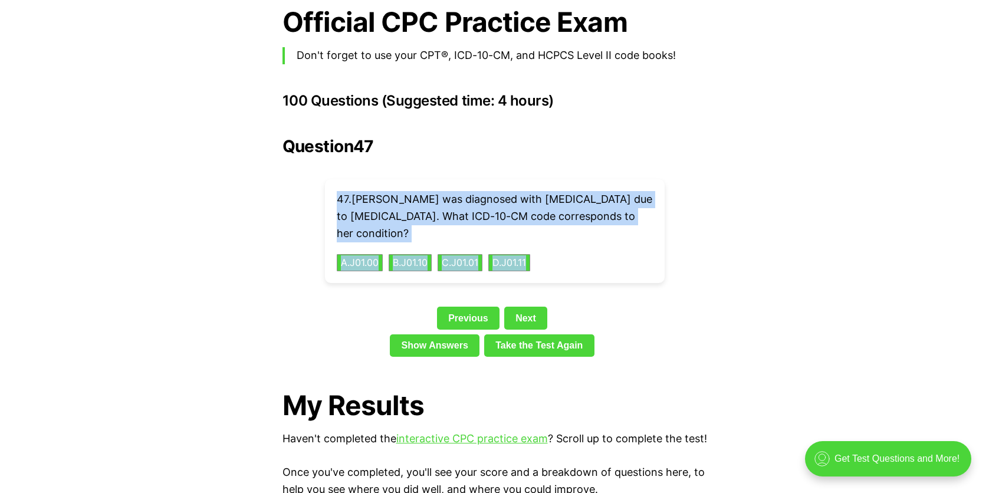
copy div "47 . [PERSON_NAME] was diagnosed with [MEDICAL_DATA] due to [MEDICAL_DATA]. Wha…"
click at [518, 307] on link "Next" at bounding box center [525, 318] width 43 height 22
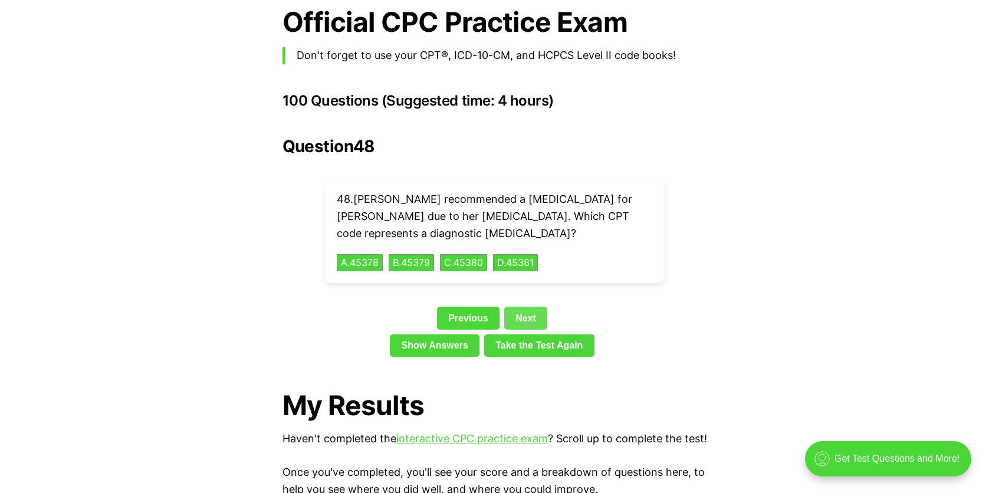
click at [522, 307] on link "Next" at bounding box center [525, 318] width 43 height 22
drag, startPoint x: 322, startPoint y: 177, endPoint x: 584, endPoint y: 245, distance: 269.6
click at [584, 245] on div "Question 49 49 . [PERSON_NAME], a [DEMOGRAPHIC_DATA], was diagnosed with a mild…" at bounding box center [494, 249] width 424 height 225
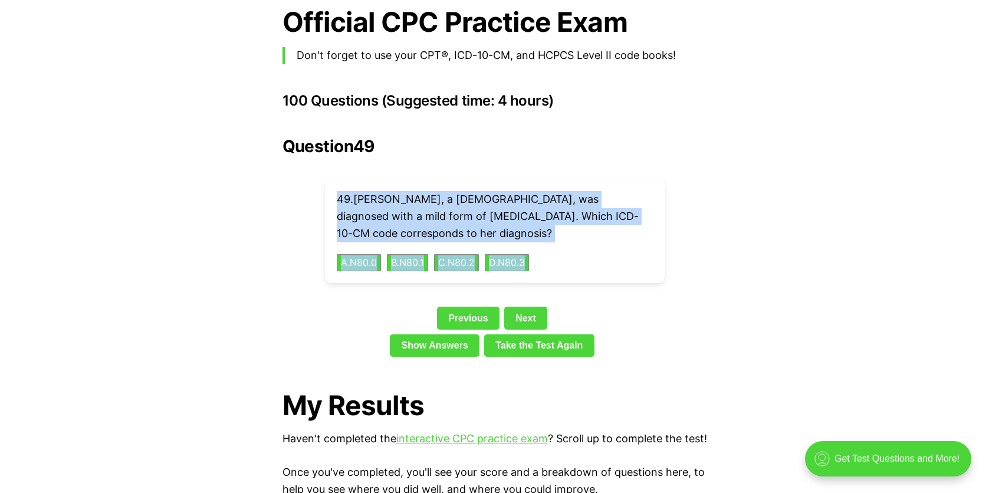
copy div "49 . [PERSON_NAME], a [DEMOGRAPHIC_DATA], was diagnosed with a mild form of [ME…"
click at [533, 307] on link "Next" at bounding box center [525, 318] width 43 height 22
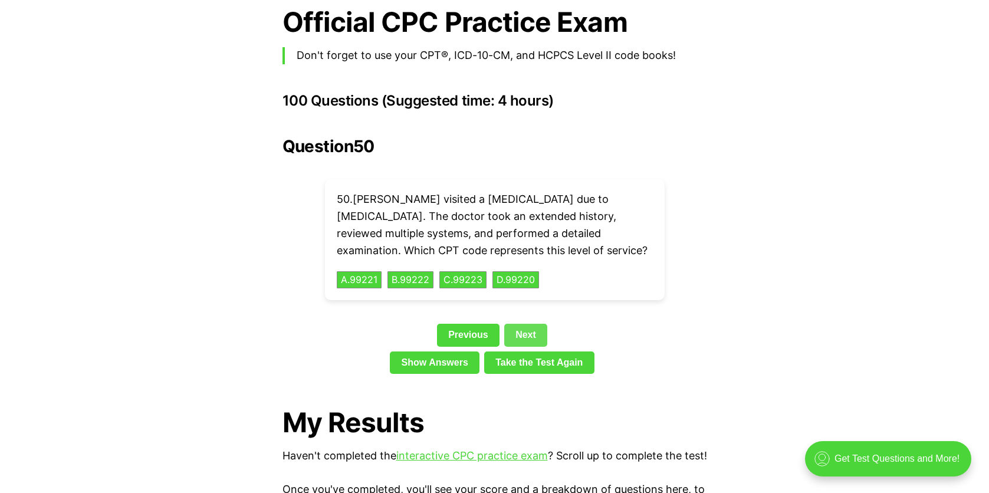
click at [526, 324] on link "Next" at bounding box center [525, 335] width 43 height 22
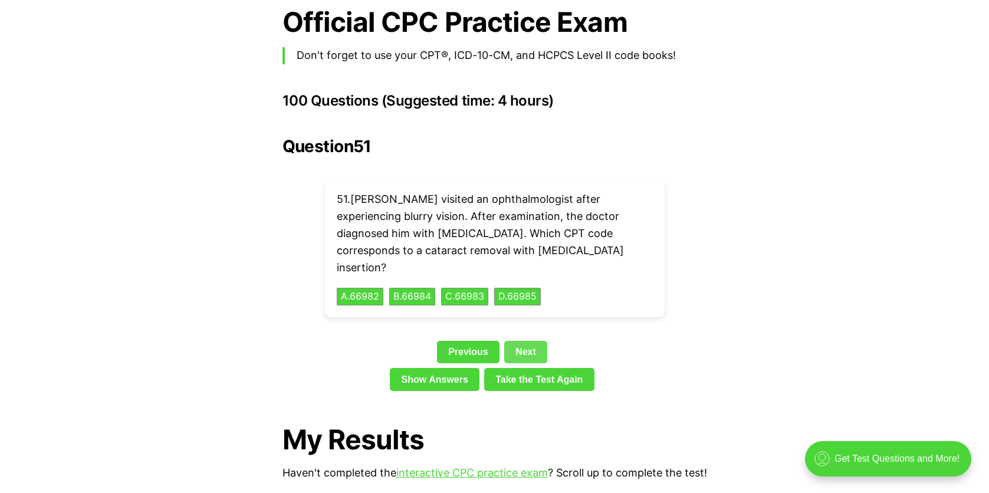
click at [526, 341] on link "Next" at bounding box center [525, 352] width 43 height 22
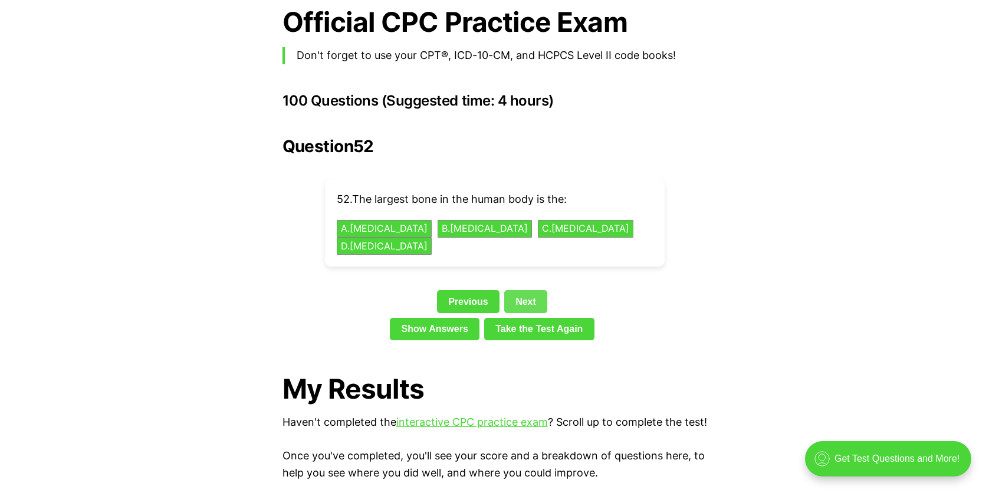
click at [529, 290] on link "Next" at bounding box center [525, 301] width 43 height 22
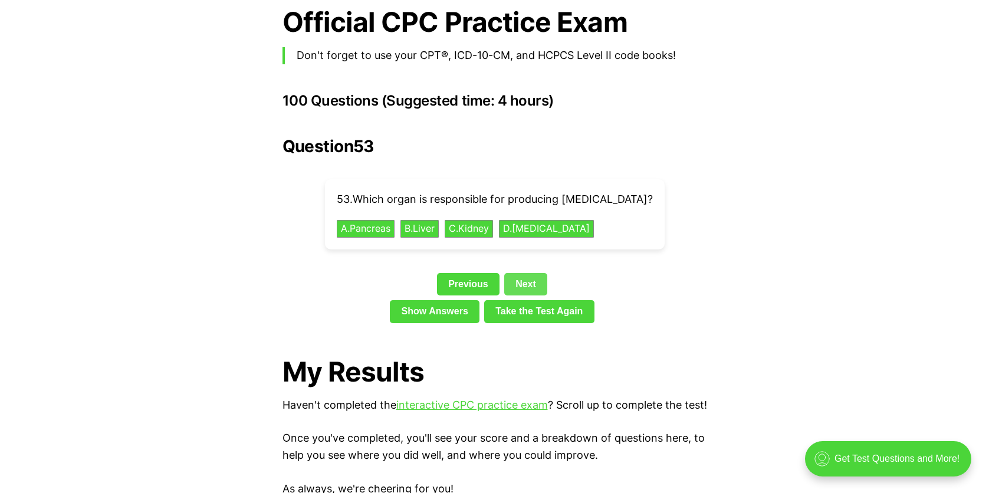
click at [529, 273] on link "Next" at bounding box center [525, 284] width 43 height 22
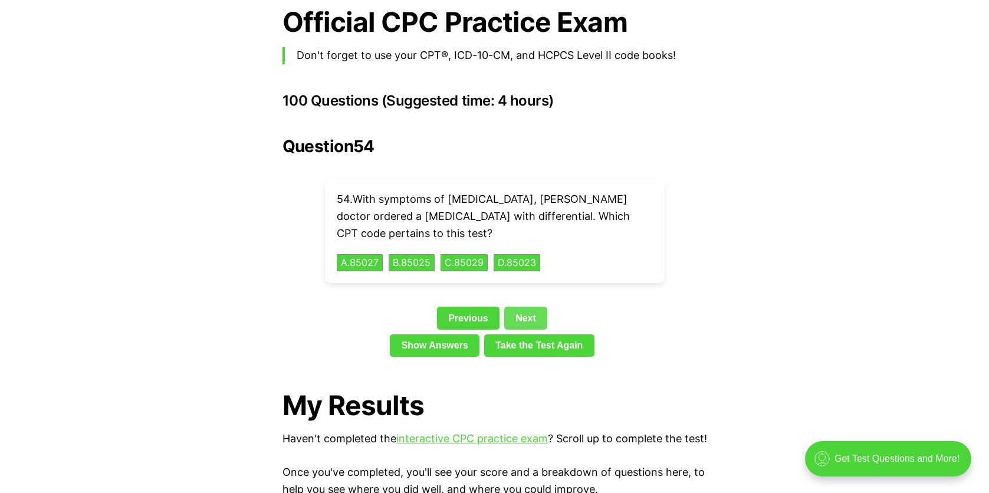
click at [523, 307] on link "Next" at bounding box center [525, 318] width 43 height 22
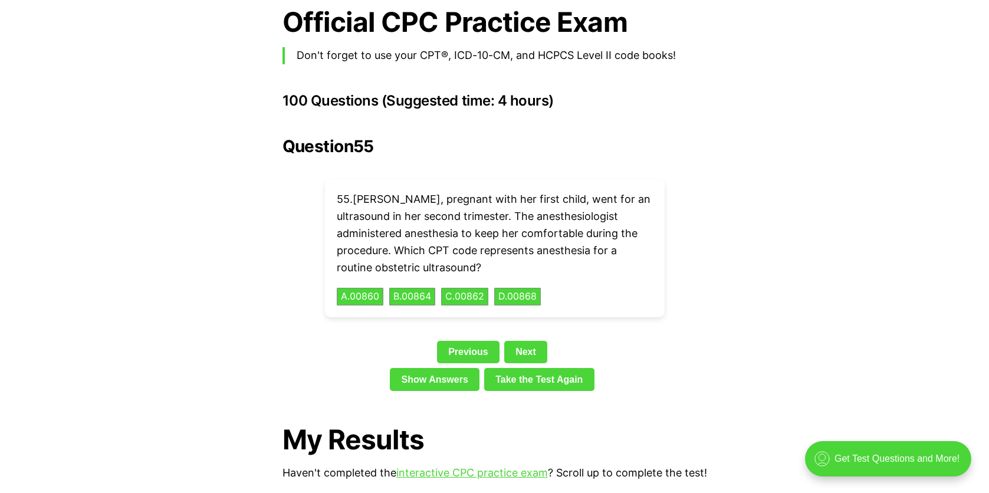
click at [523, 299] on div "Question 55 55 . [PERSON_NAME], pregnant with her first child, went for an ultr…" at bounding box center [494, 266] width 424 height 259
click at [529, 341] on link "Next" at bounding box center [525, 352] width 43 height 22
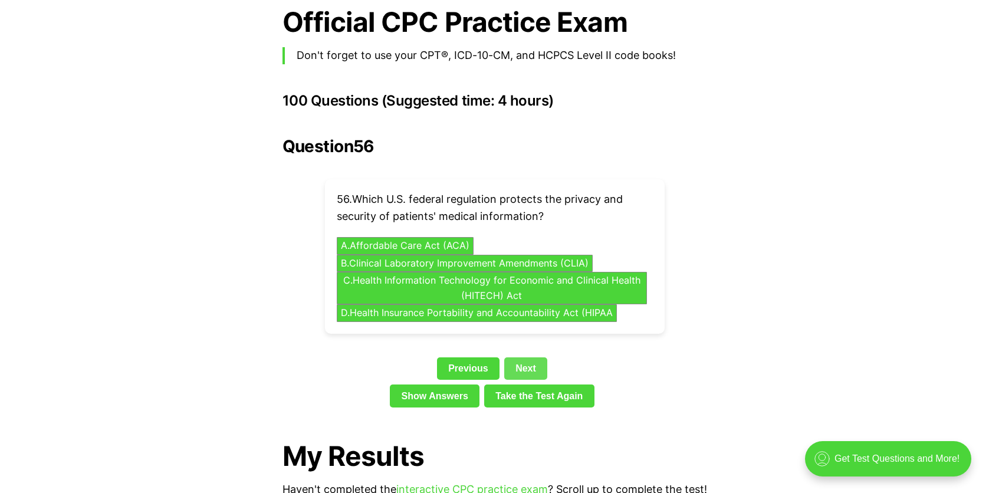
click at [529, 357] on link "Next" at bounding box center [525, 368] width 43 height 22
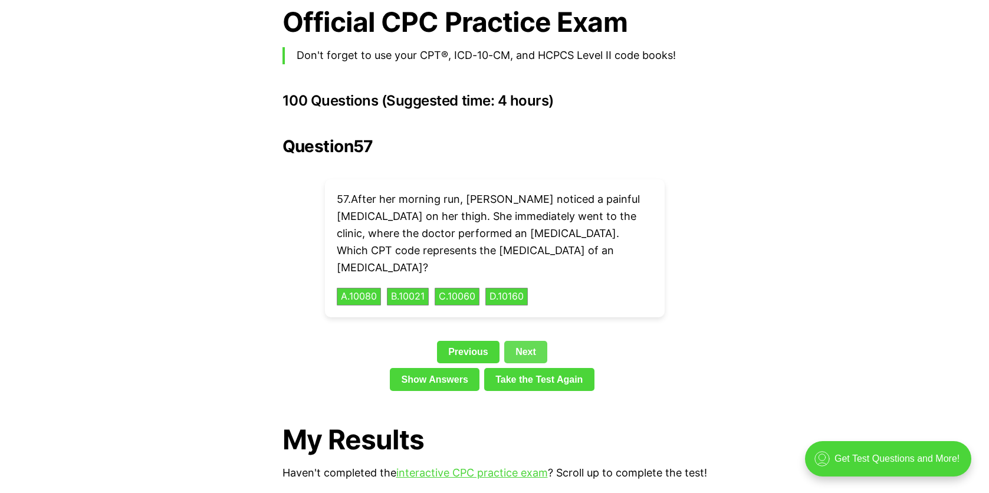
click at [529, 341] on link "Next" at bounding box center [525, 352] width 43 height 22
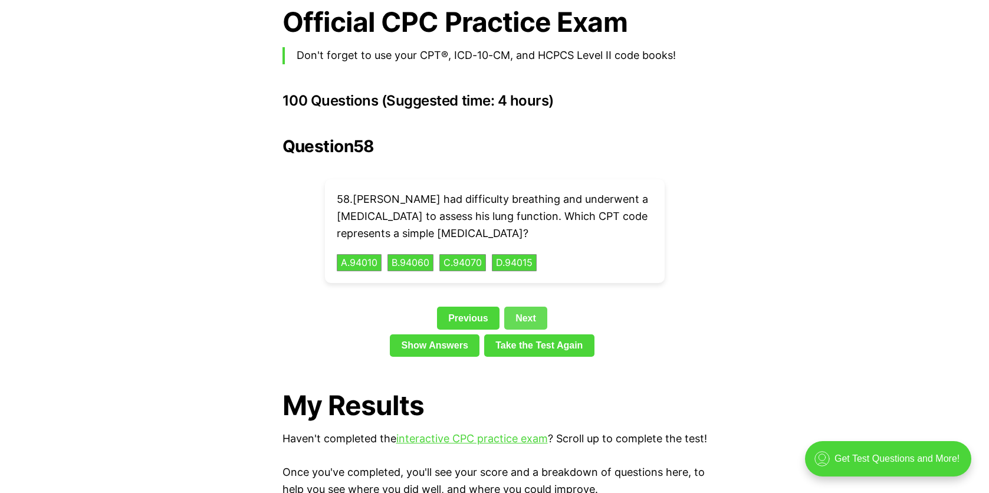
click at [531, 307] on link "Next" at bounding box center [525, 318] width 43 height 22
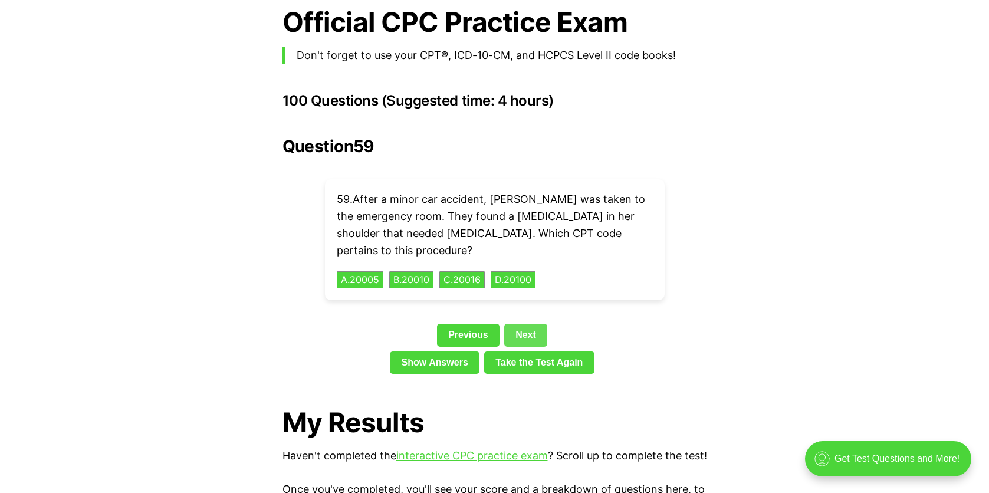
click at [528, 324] on link "Next" at bounding box center [525, 335] width 43 height 22
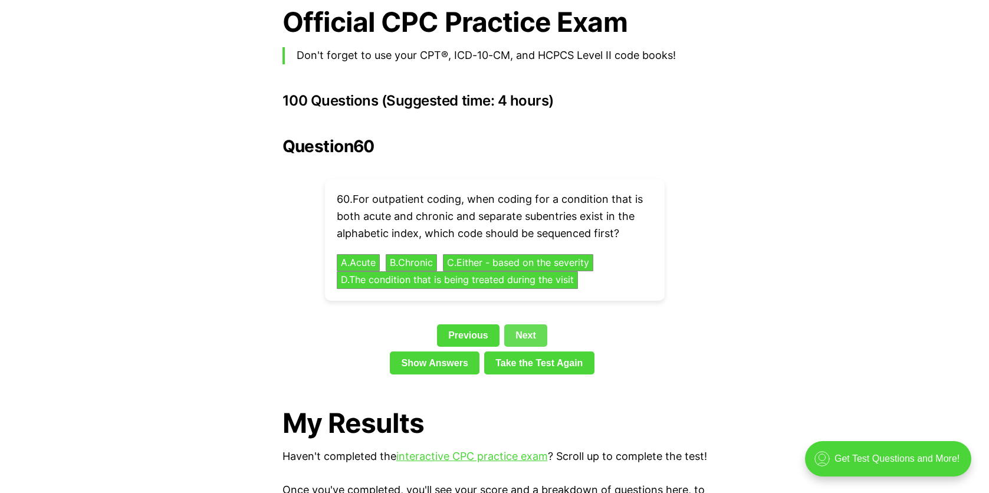
click at [528, 324] on link "Next" at bounding box center [525, 335] width 43 height 22
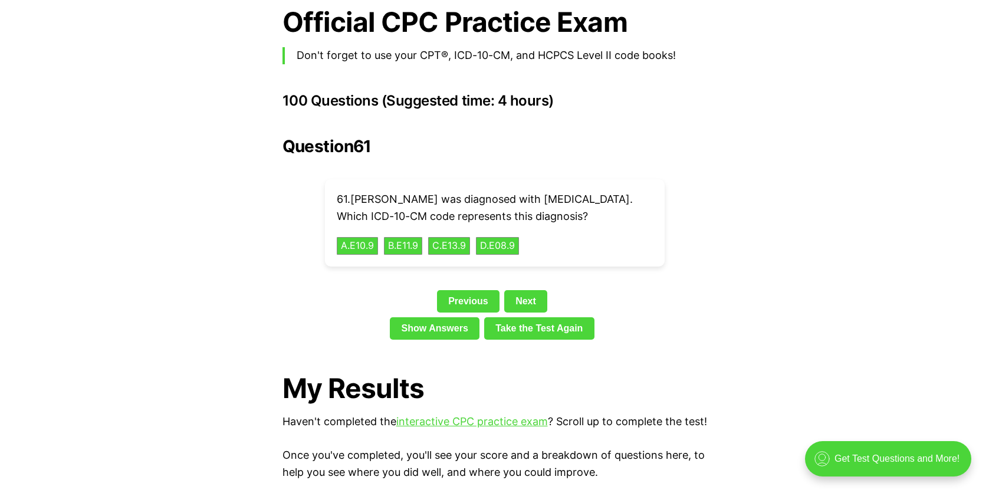
drag, startPoint x: 338, startPoint y: 177, endPoint x: 565, endPoint y: 231, distance: 233.3
click at [565, 230] on div "61 . [PERSON_NAME] was diagnosed with [MEDICAL_DATA]. Which ICD-10-CM code repr…" at bounding box center [495, 222] width 340 height 87
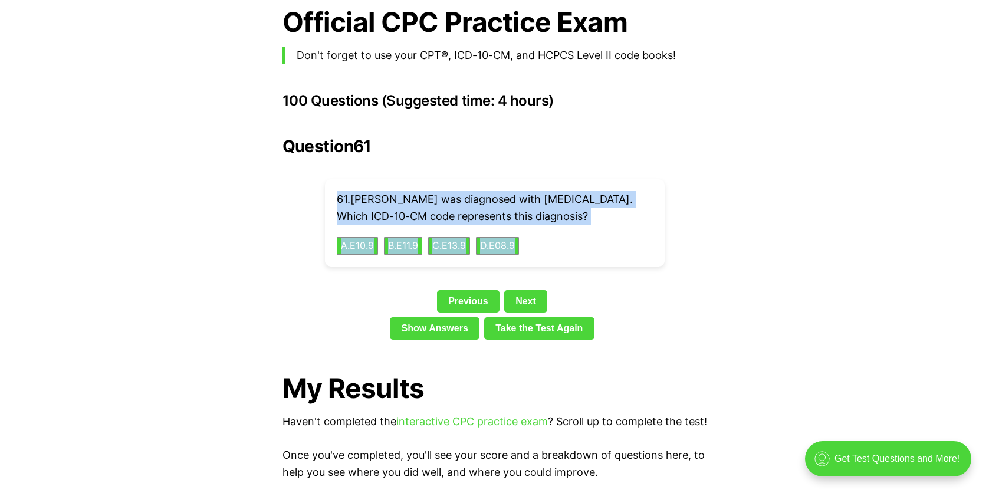
copy div "61 . [PERSON_NAME] was diagnosed with [MEDICAL_DATA]. Which ICD-10-CM code repr…"
click at [516, 299] on link "Next" at bounding box center [525, 301] width 43 height 22
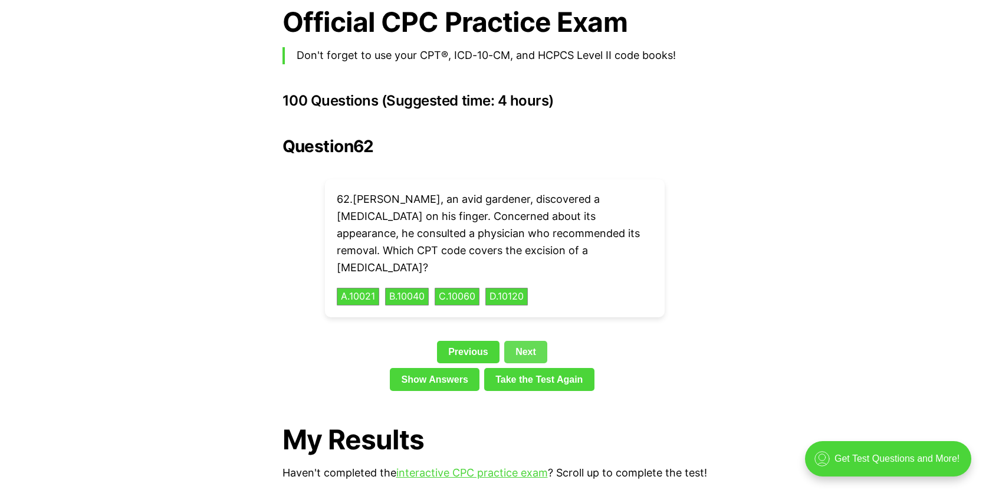
click at [511, 341] on link "Next" at bounding box center [525, 352] width 43 height 22
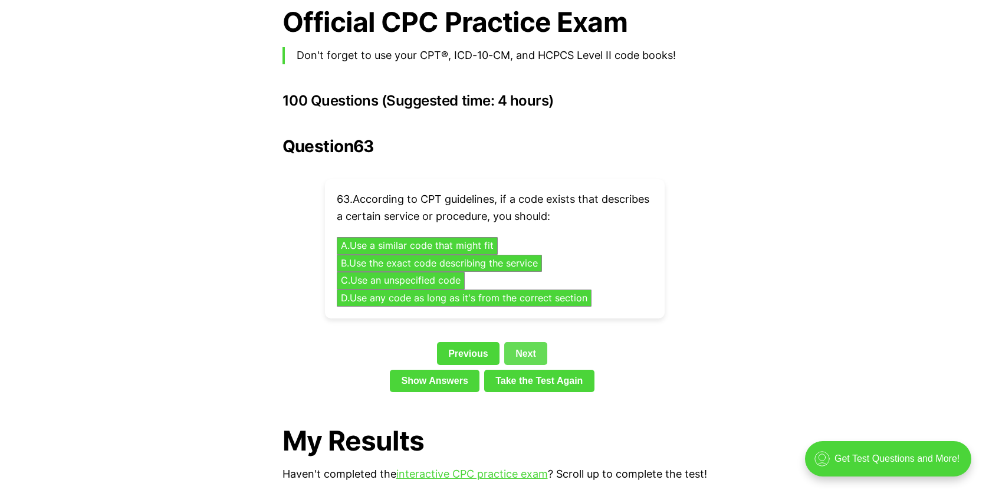
drag, startPoint x: 520, startPoint y: 324, endPoint x: 520, endPoint y: 292, distance: 32.4
click at [519, 342] on link "Next" at bounding box center [525, 353] width 43 height 22
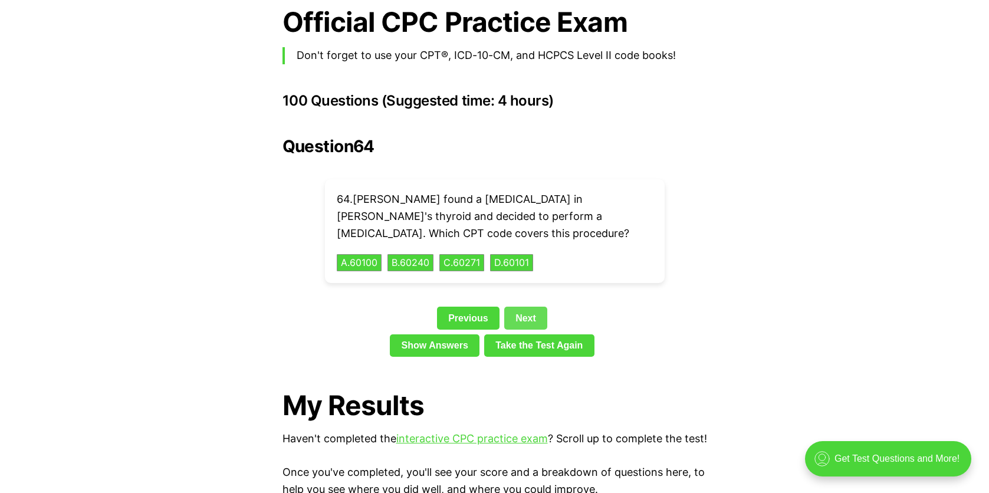
click at [522, 307] on link "Next" at bounding box center [525, 318] width 43 height 22
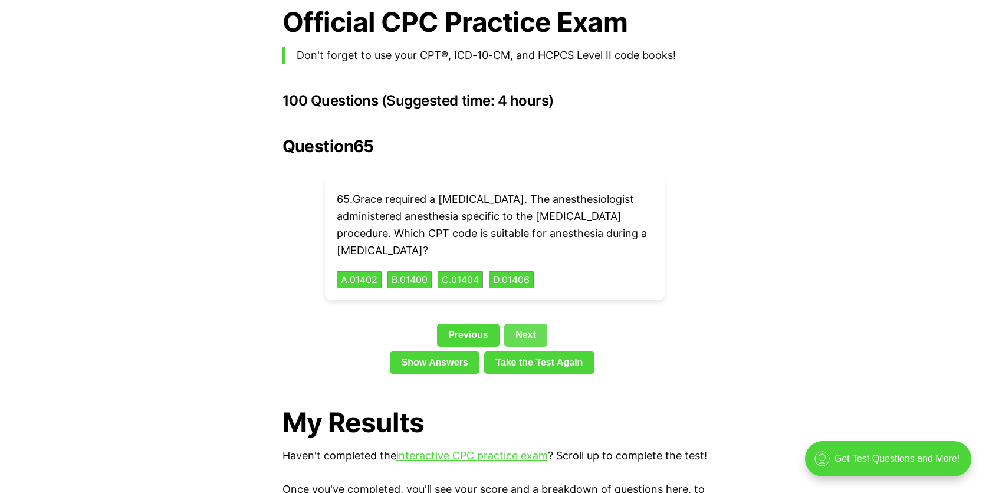
click at [521, 324] on link "Next" at bounding box center [525, 335] width 43 height 22
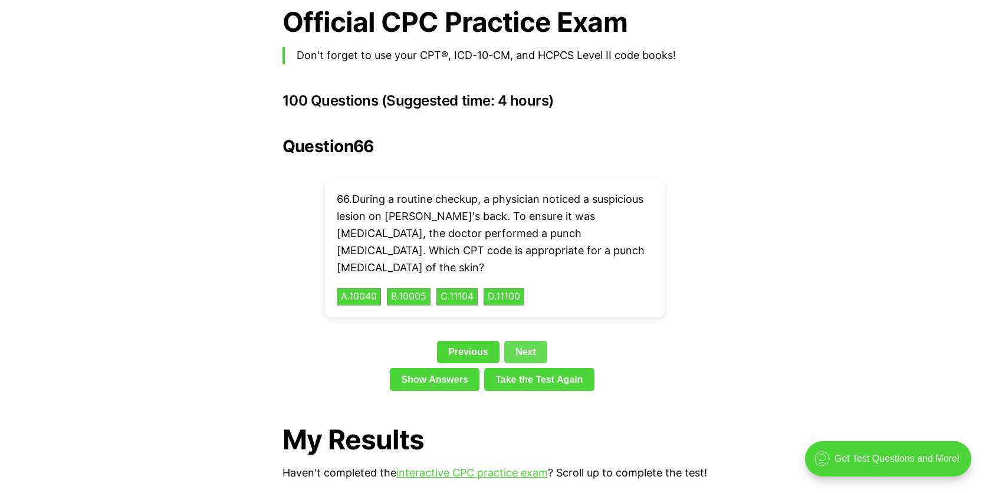
click at [521, 341] on link "Next" at bounding box center [525, 352] width 43 height 22
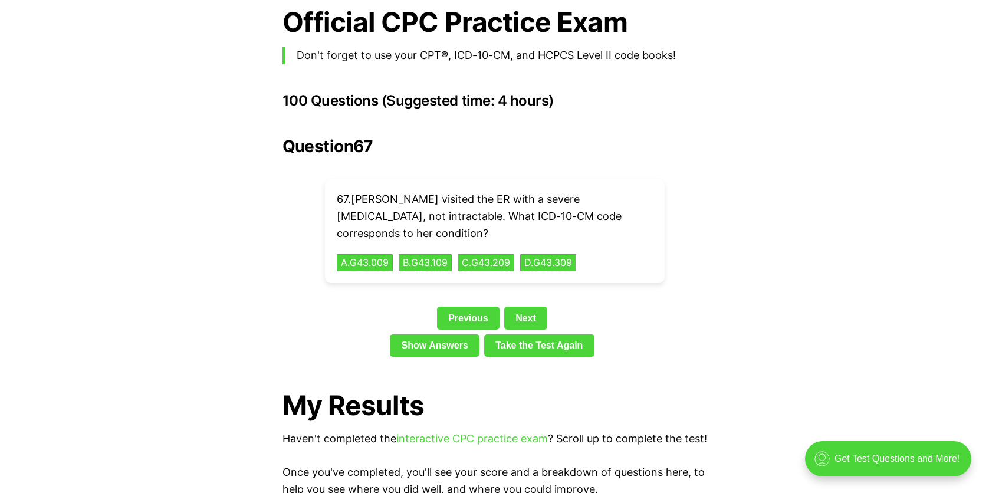
drag, startPoint x: 336, startPoint y: 180, endPoint x: 607, endPoint y: 234, distance: 275.9
click at [607, 233] on div "67 . [PERSON_NAME] visited the ER with a severe [MEDICAL_DATA], not intractable…" at bounding box center [495, 231] width 340 height 104
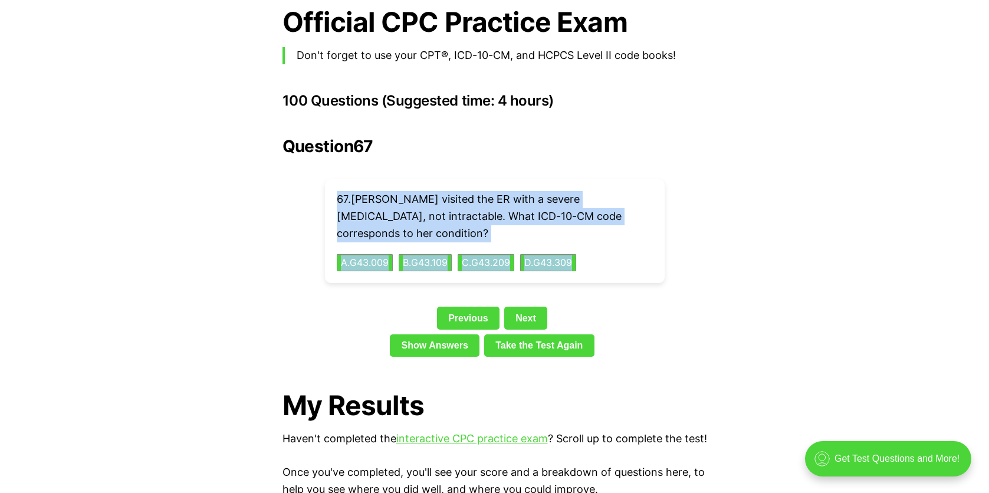
copy div "67 . [PERSON_NAME] visited the ER with a severe [MEDICAL_DATA], not intractable…"
click at [526, 307] on link "Next" at bounding box center [525, 318] width 43 height 22
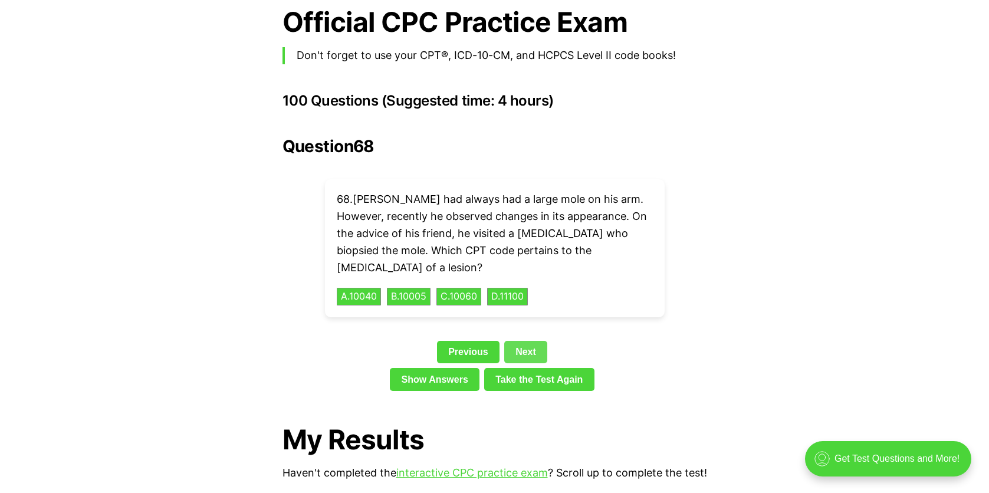
click at [528, 341] on link "Next" at bounding box center [525, 352] width 43 height 22
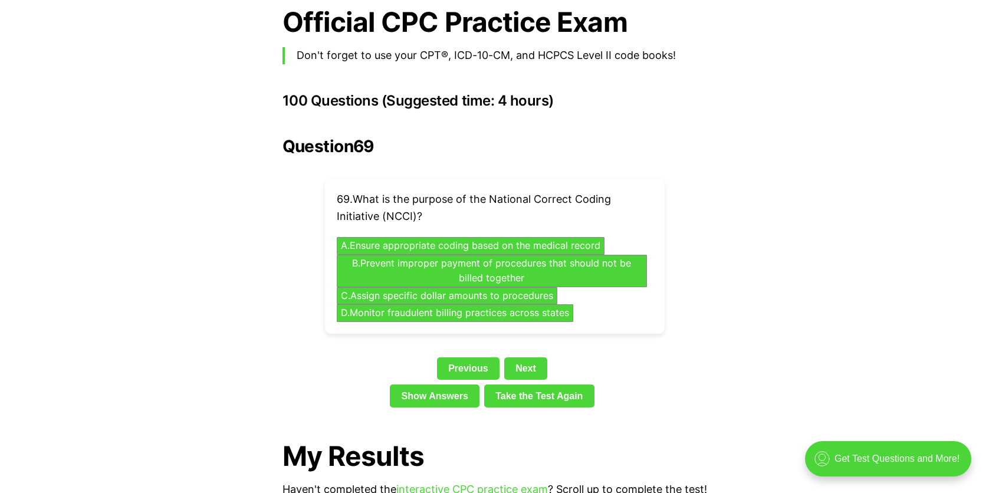
click at [524, 337] on div "Question 69 69 . What is the purpose of the National Correct Coding Initiative …" at bounding box center [494, 274] width 424 height 275
click at [525, 357] on link "Next" at bounding box center [525, 368] width 43 height 22
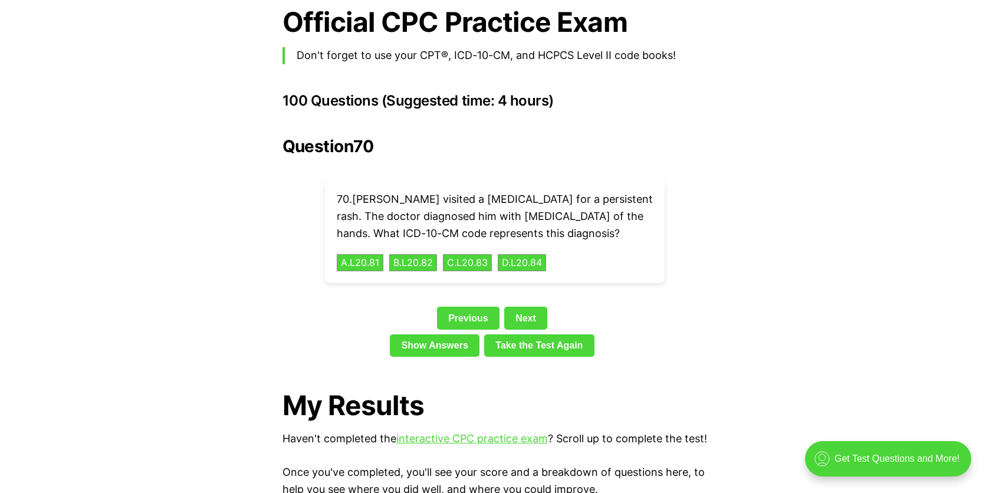
drag, startPoint x: 335, startPoint y: 174, endPoint x: 601, endPoint y: 235, distance: 272.1
click at [601, 234] on div "70 . [PERSON_NAME] visited a [MEDICAL_DATA] for a persistent rash. The doctor d…" at bounding box center [495, 231] width 340 height 104
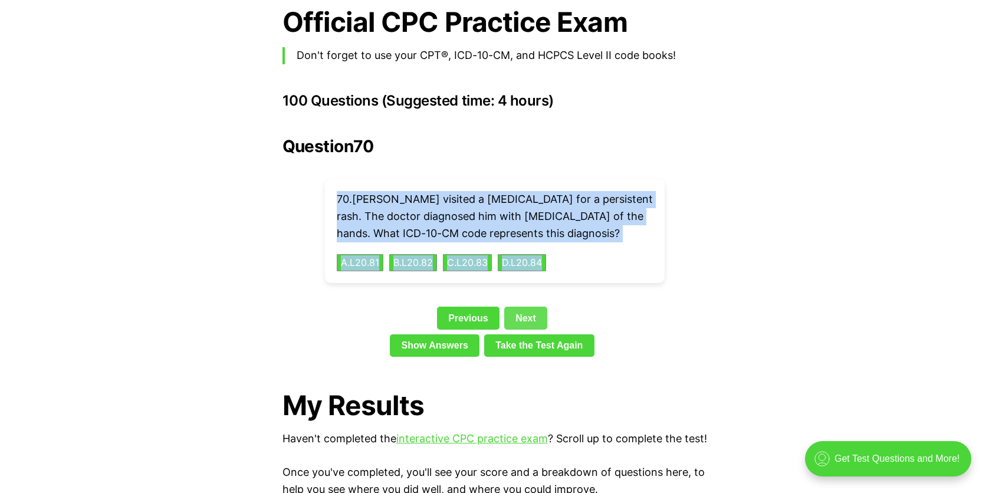
click at [513, 307] on link "Next" at bounding box center [525, 318] width 43 height 22
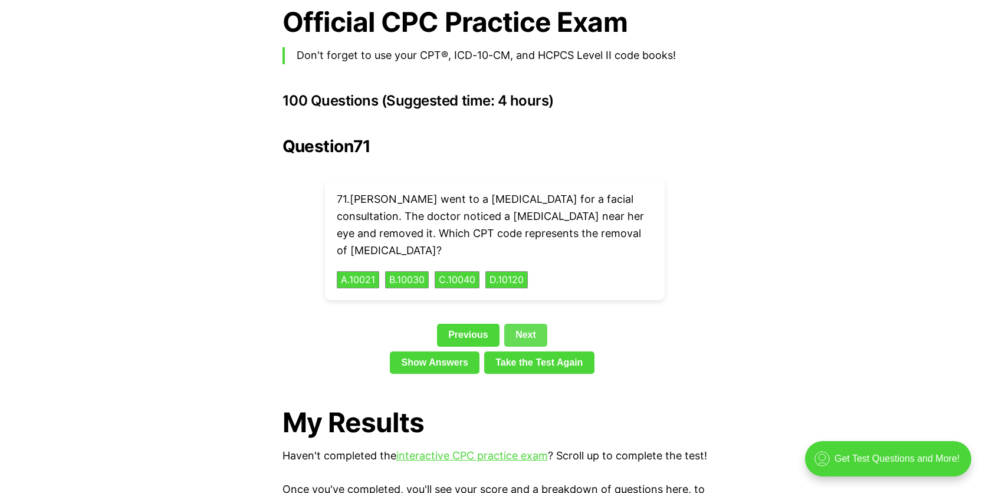
click at [513, 324] on link "Next" at bounding box center [525, 335] width 43 height 22
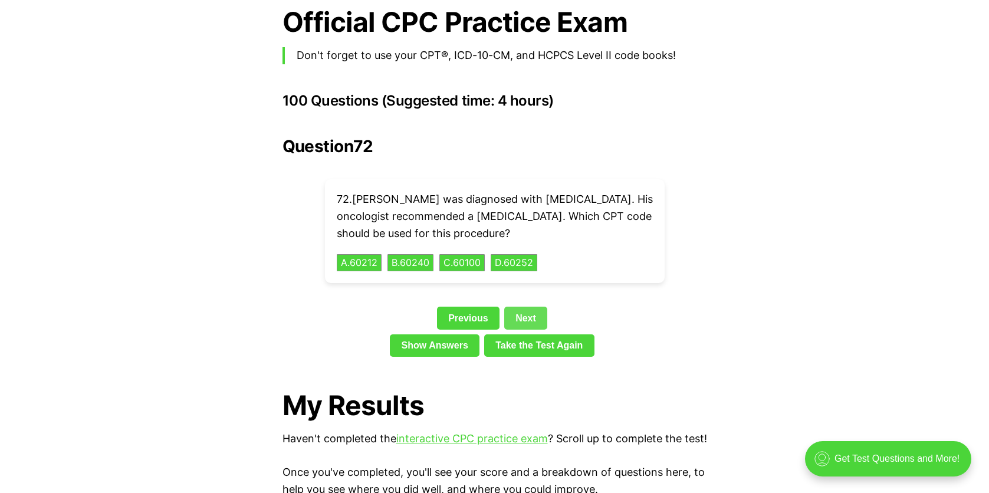
click at [513, 307] on link "Next" at bounding box center [525, 318] width 43 height 22
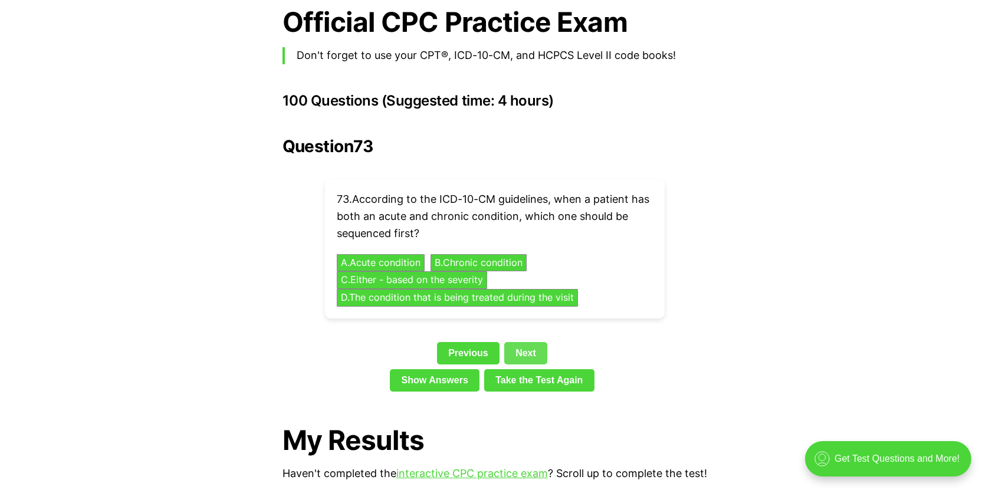
click at [520, 342] on link "Next" at bounding box center [525, 353] width 43 height 22
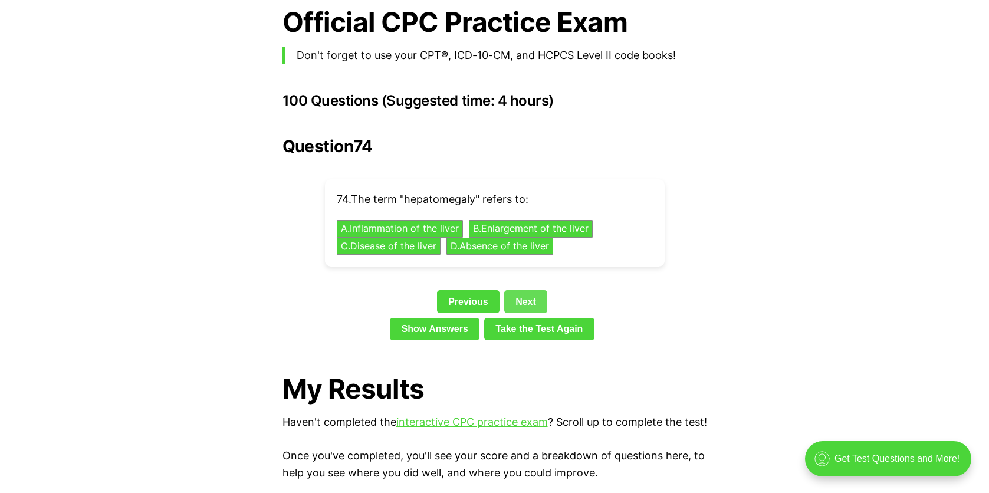
click at [529, 290] on link "Next" at bounding box center [525, 301] width 43 height 22
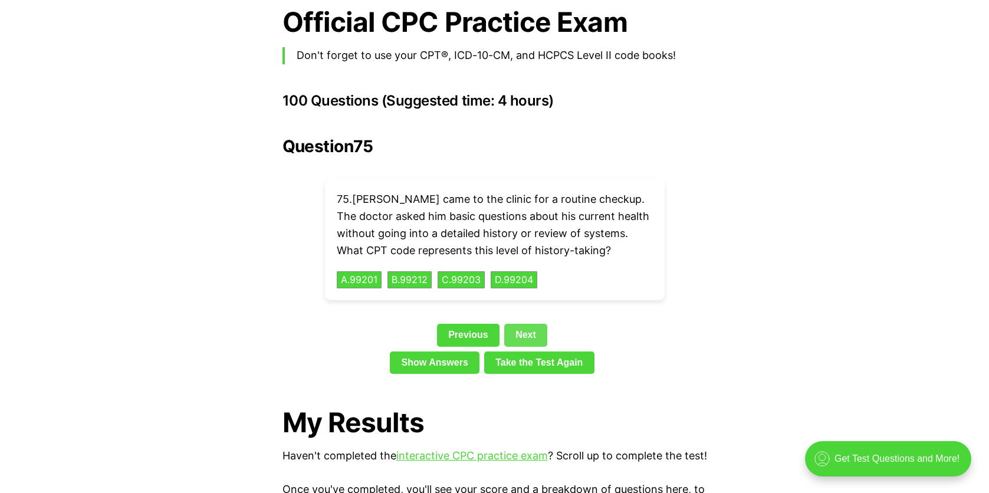
click at [522, 324] on link "Next" at bounding box center [525, 335] width 43 height 22
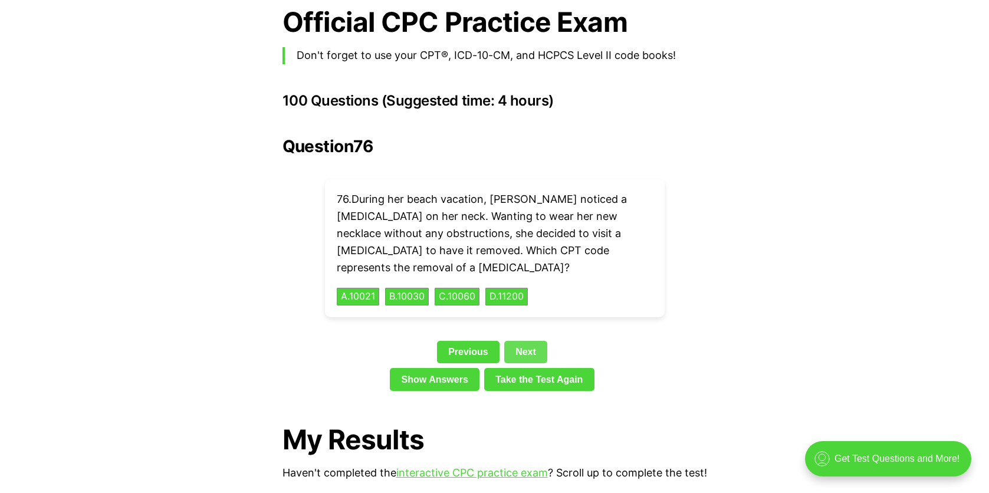
click at [524, 341] on link "Next" at bounding box center [525, 352] width 43 height 22
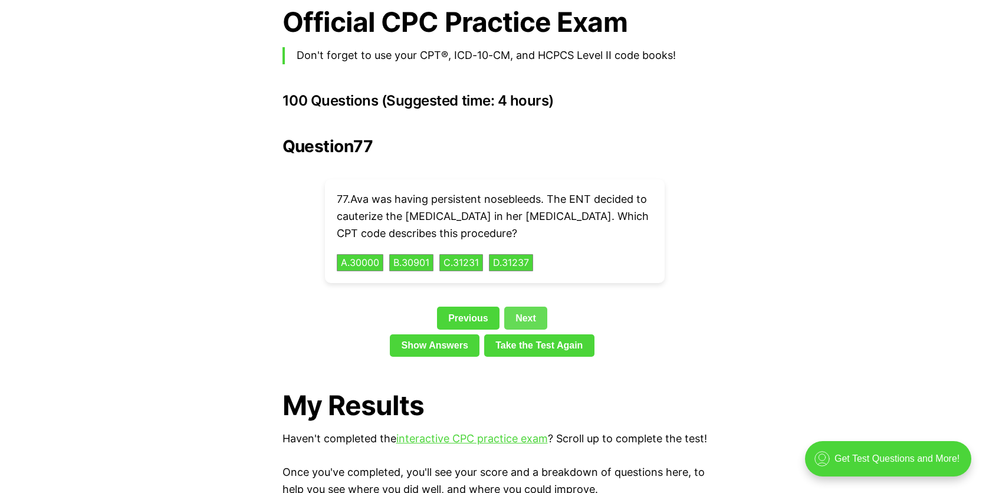
click at [531, 307] on link "Next" at bounding box center [525, 318] width 43 height 22
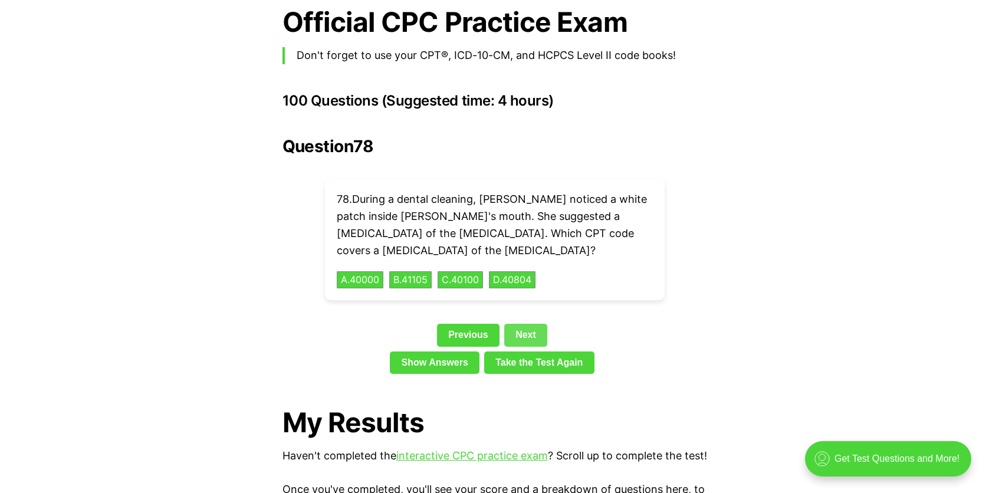
click at [531, 324] on link "Next" at bounding box center [525, 335] width 43 height 22
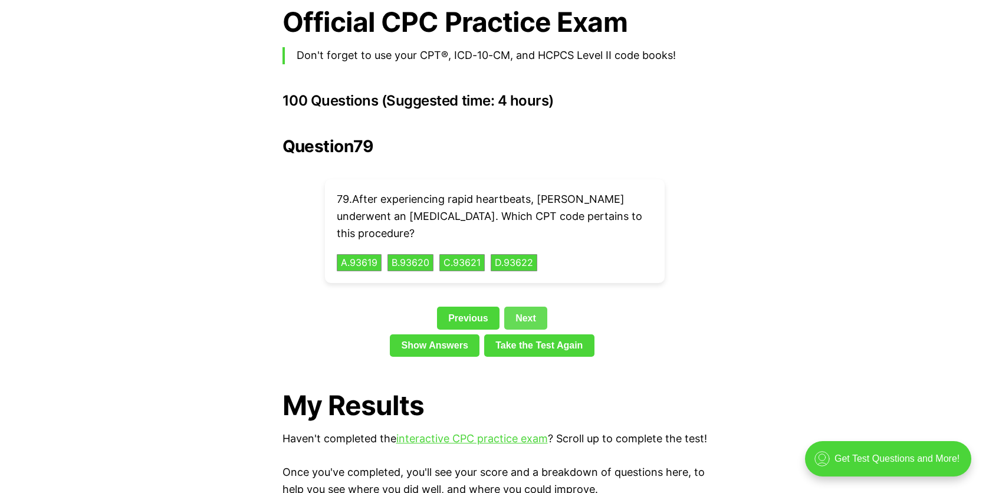
click at [531, 307] on link "Next" at bounding box center [525, 318] width 43 height 22
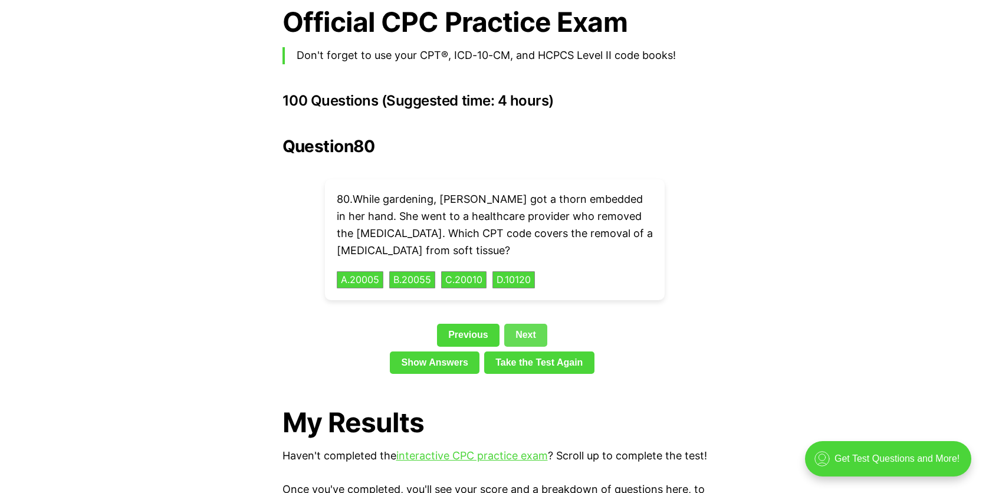
click at [525, 324] on link "Next" at bounding box center [525, 335] width 43 height 22
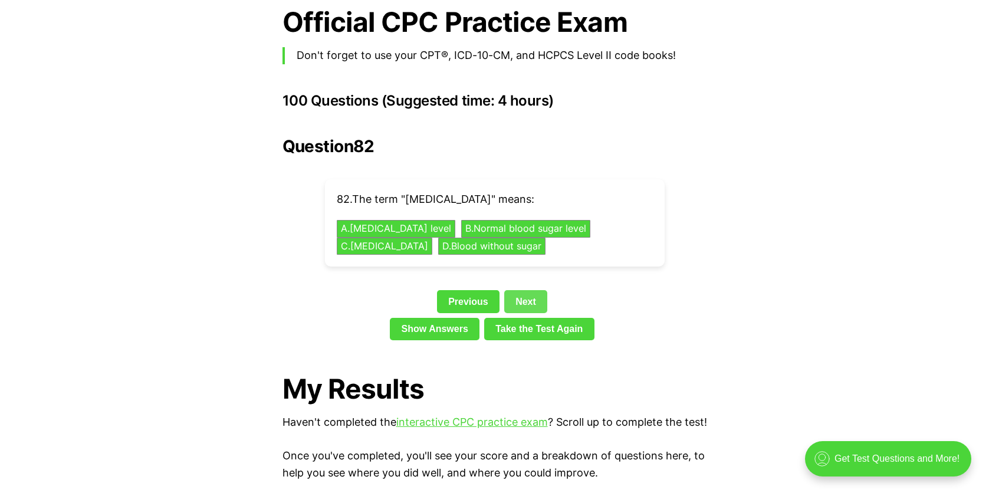
click at [526, 290] on link "Next" at bounding box center [525, 301] width 43 height 22
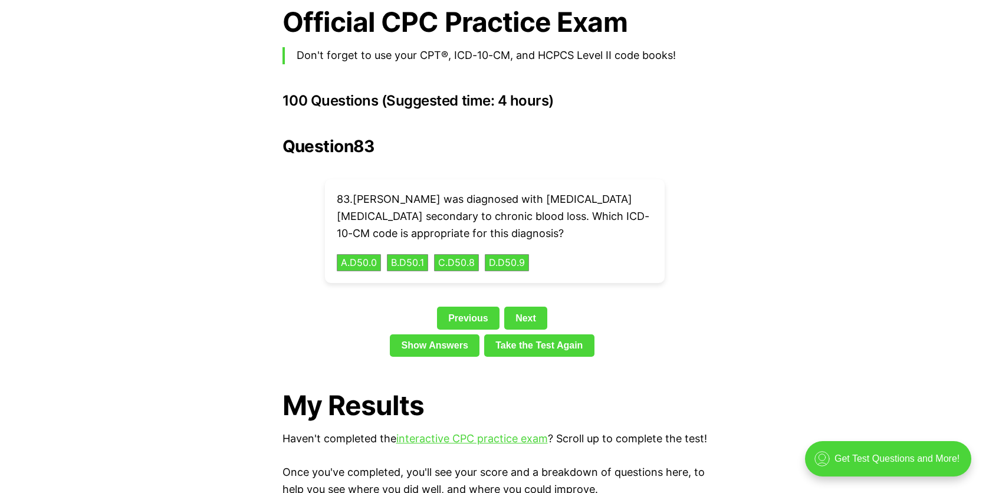
drag, startPoint x: 333, startPoint y: 166, endPoint x: 583, endPoint y: 233, distance: 258.8
click at [583, 233] on div "83 . [PERSON_NAME] was diagnosed with [MEDICAL_DATA] [MEDICAL_DATA] secondary t…" at bounding box center [495, 231] width 340 height 104
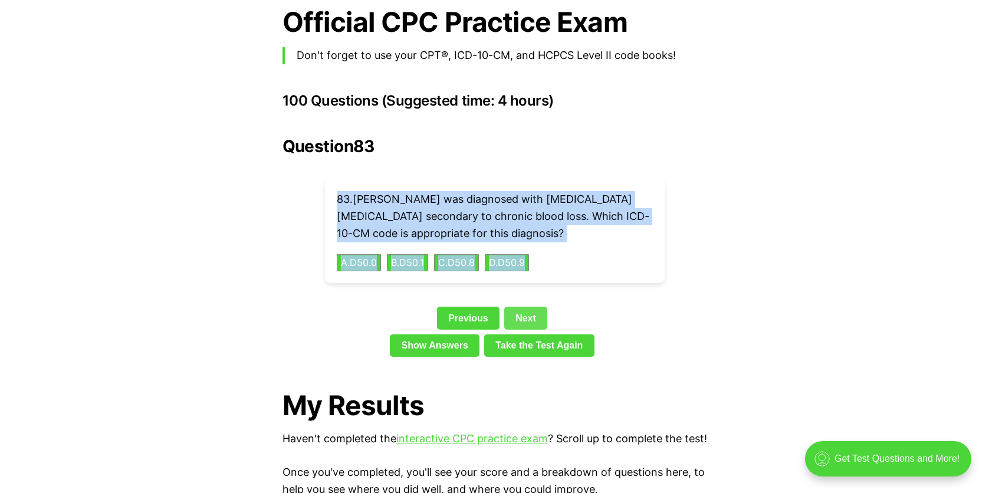
drag, startPoint x: 517, startPoint y: 301, endPoint x: 518, endPoint y: 318, distance: 17.1
click at [517, 307] on link "Next" at bounding box center [525, 318] width 43 height 22
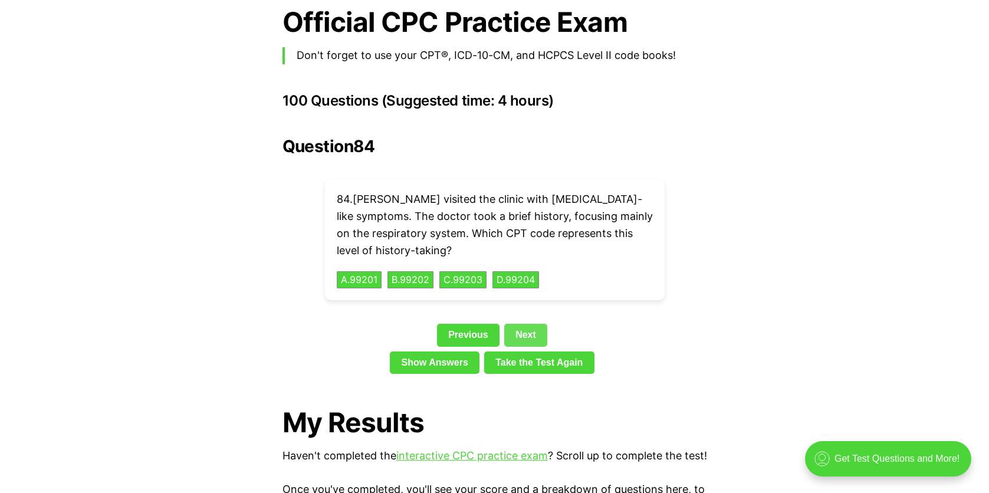
click at [520, 324] on link "Next" at bounding box center [525, 335] width 43 height 22
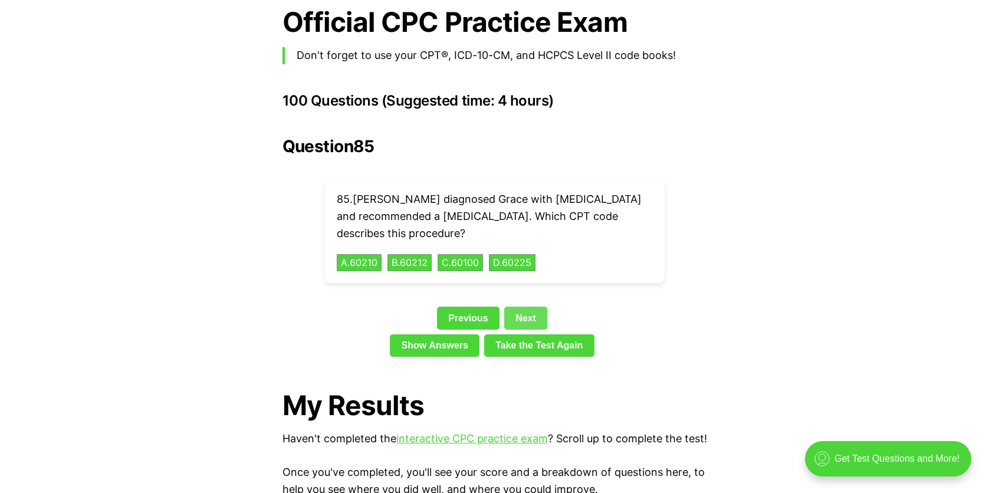
click at [522, 307] on link "Next" at bounding box center [525, 318] width 43 height 22
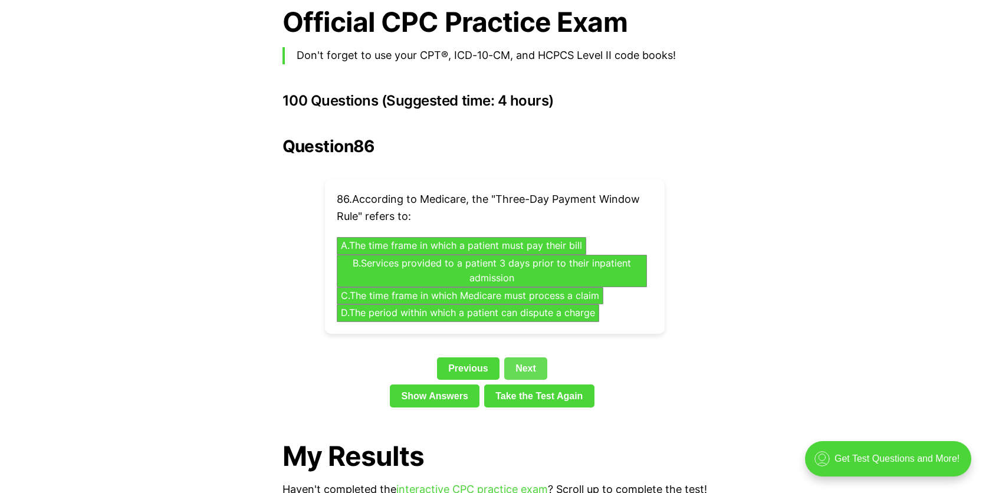
click at [525, 357] on link "Next" at bounding box center [525, 368] width 43 height 22
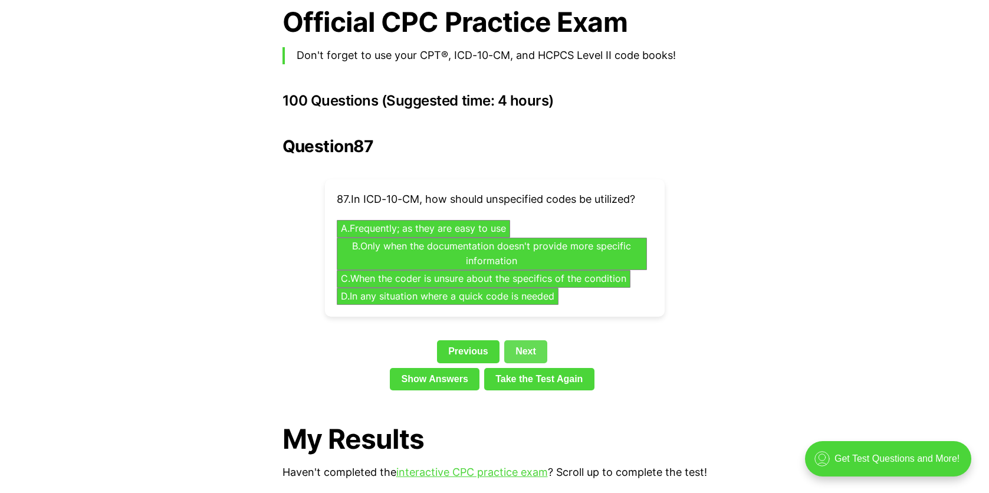
click at [520, 340] on link "Next" at bounding box center [525, 351] width 43 height 22
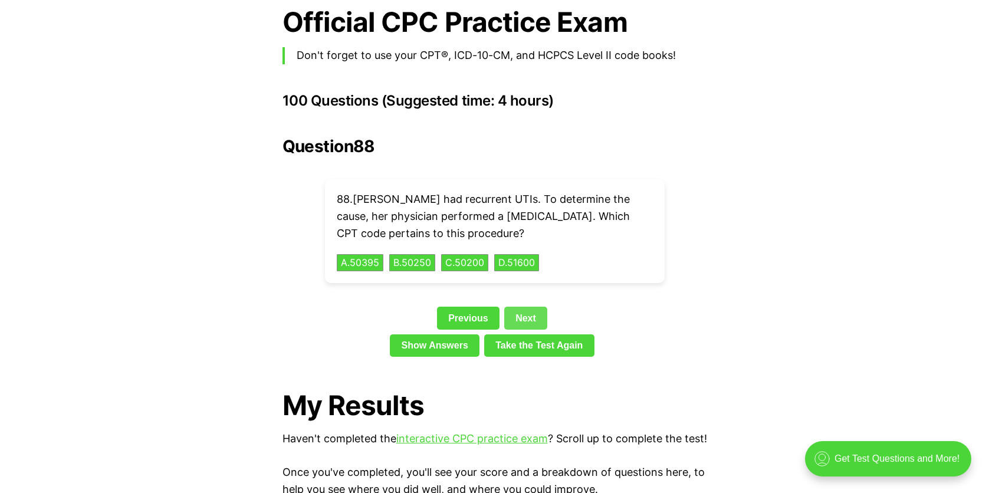
click at [522, 307] on link "Next" at bounding box center [525, 318] width 43 height 22
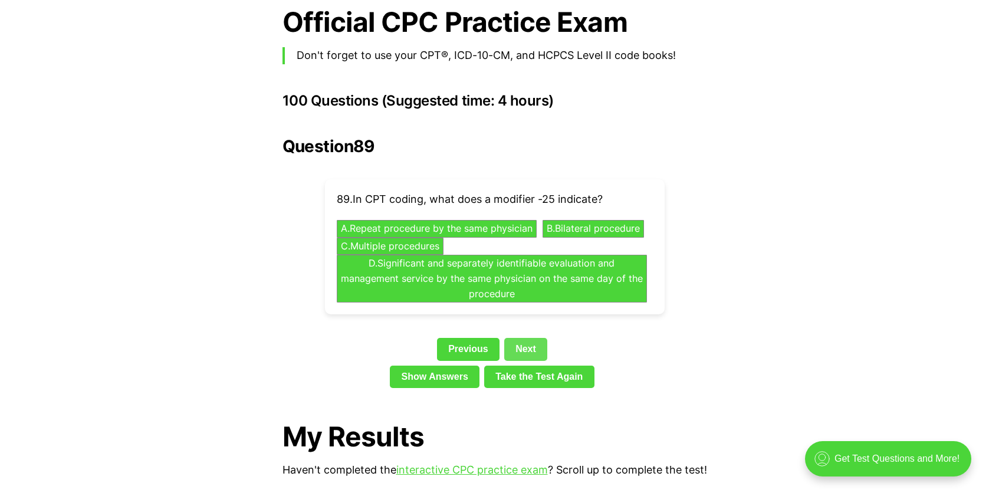
click at [521, 338] on link "Next" at bounding box center [525, 349] width 43 height 22
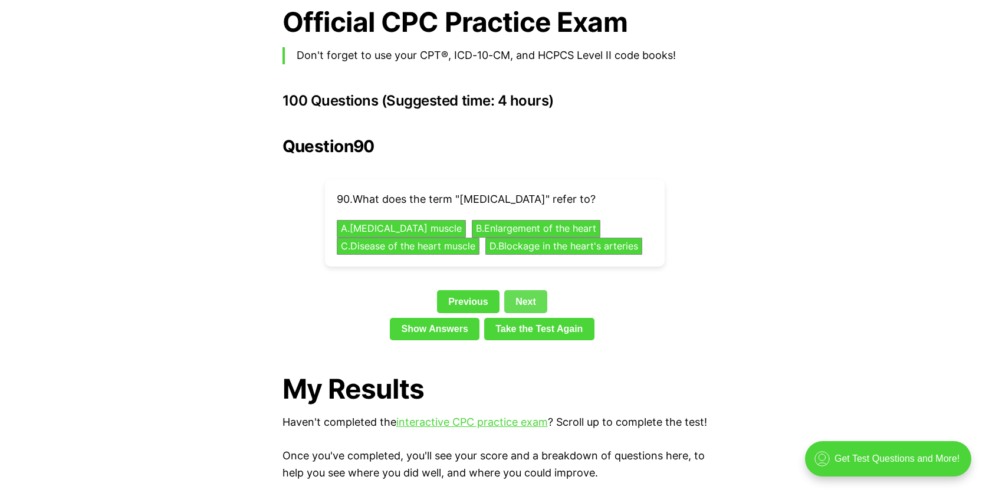
click at [521, 290] on link "Next" at bounding box center [525, 301] width 43 height 22
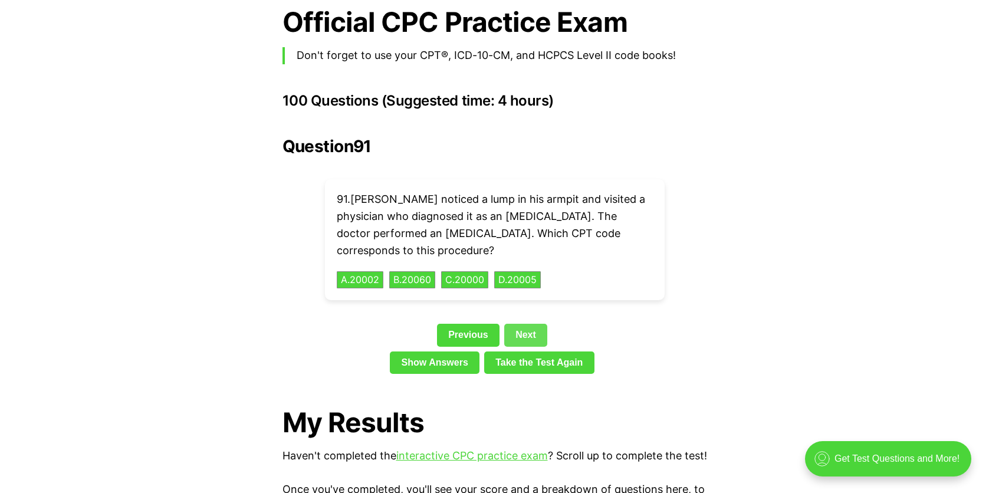
click at [520, 324] on link "Next" at bounding box center [525, 335] width 43 height 22
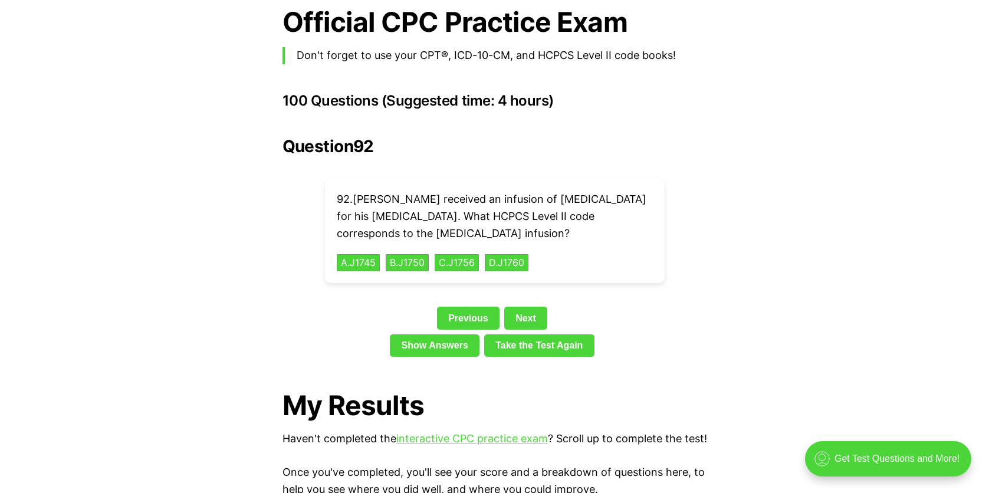
drag, startPoint x: 331, startPoint y: 170, endPoint x: 568, endPoint y: 229, distance: 243.6
click at [568, 229] on div "92 . [PERSON_NAME] received an infusion of [MEDICAL_DATA] for his [MEDICAL_DATA…" at bounding box center [495, 231] width 340 height 104
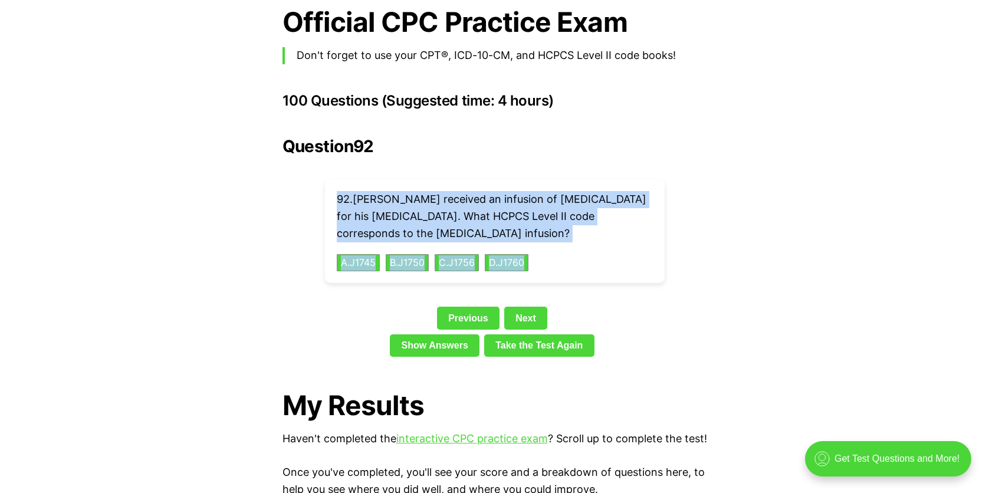
click at [531, 307] on link "Next" at bounding box center [525, 318] width 43 height 22
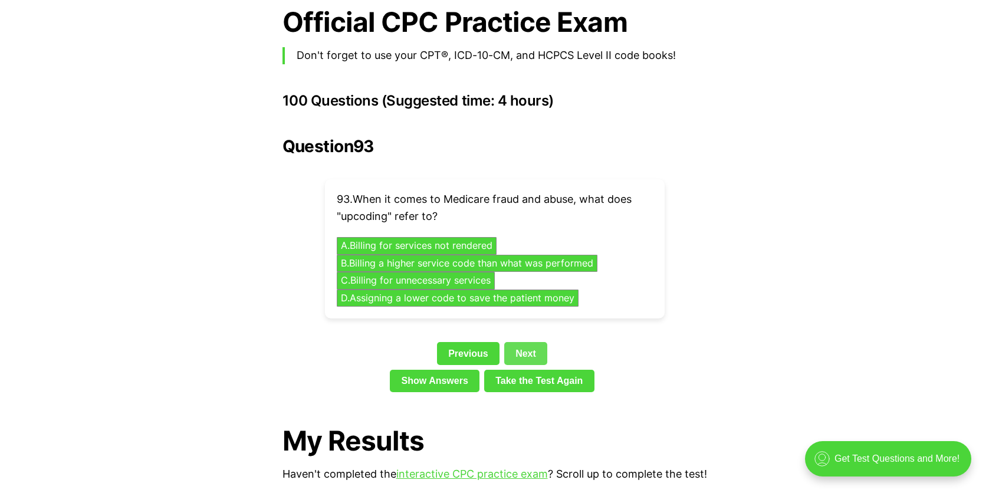
click at [523, 342] on link "Next" at bounding box center [525, 353] width 43 height 22
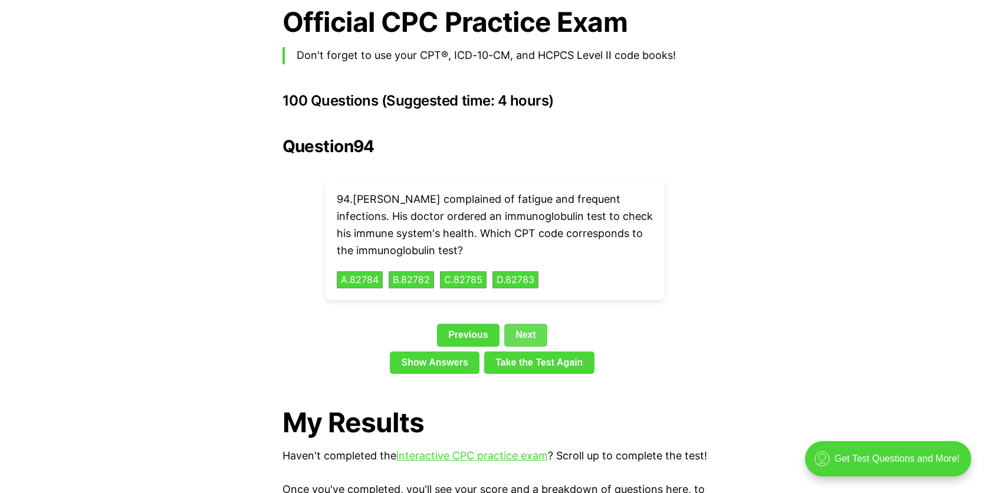
click at [522, 324] on link "Next" at bounding box center [525, 335] width 43 height 22
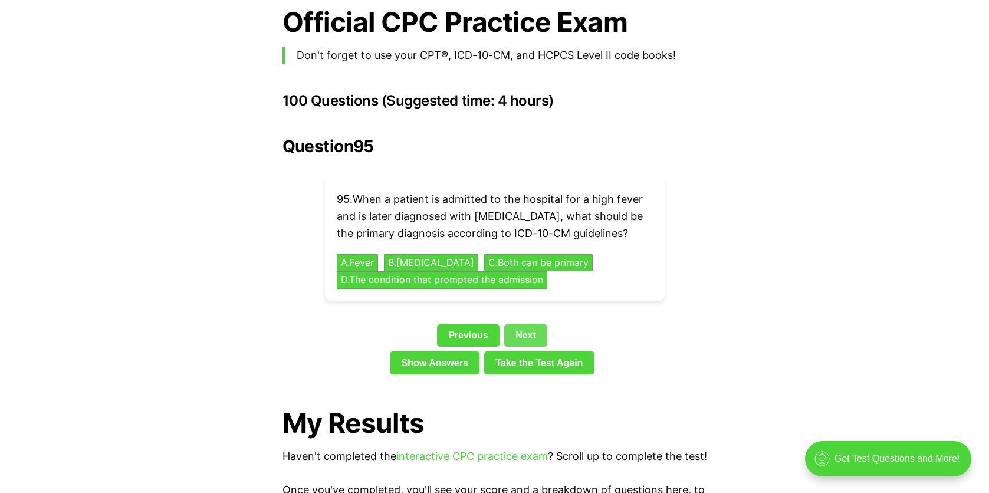
click at [522, 324] on link "Next" at bounding box center [525, 335] width 43 height 22
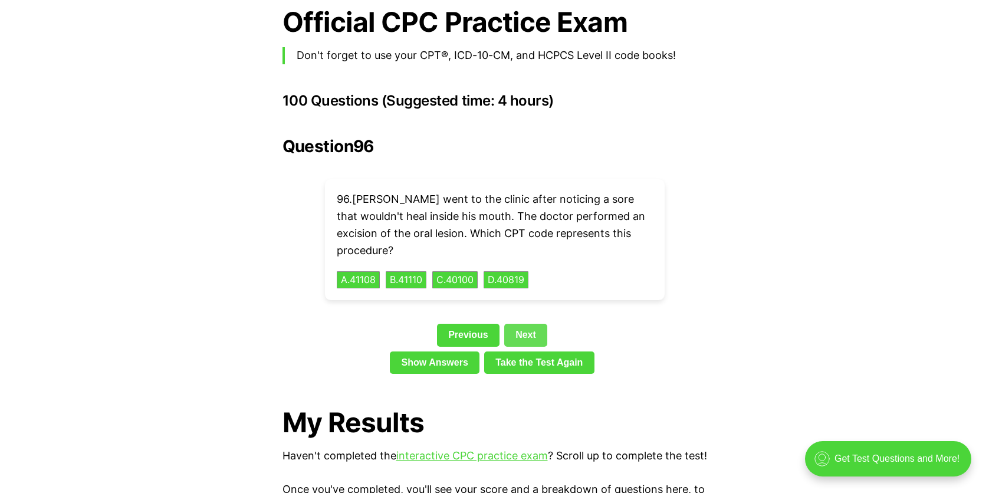
click at [519, 324] on link "Next" at bounding box center [525, 335] width 43 height 22
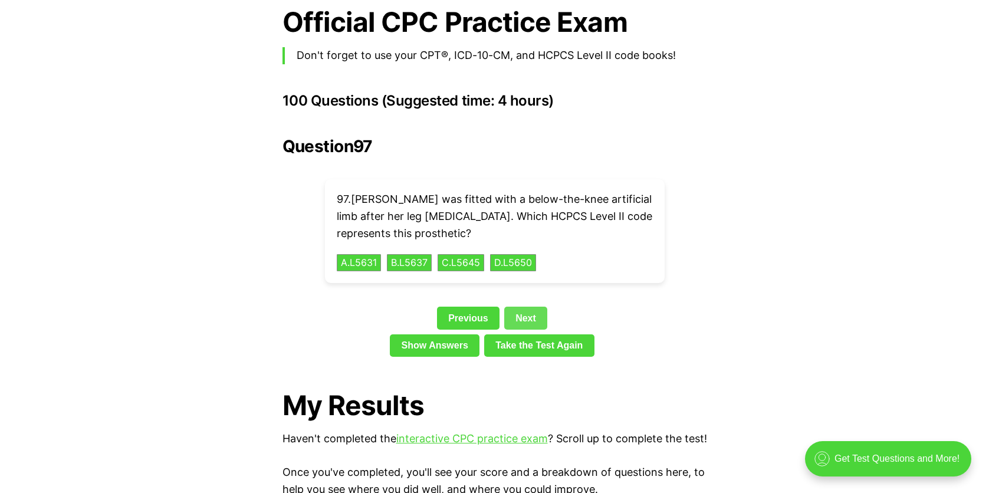
click at [519, 307] on link "Next" at bounding box center [525, 318] width 43 height 22
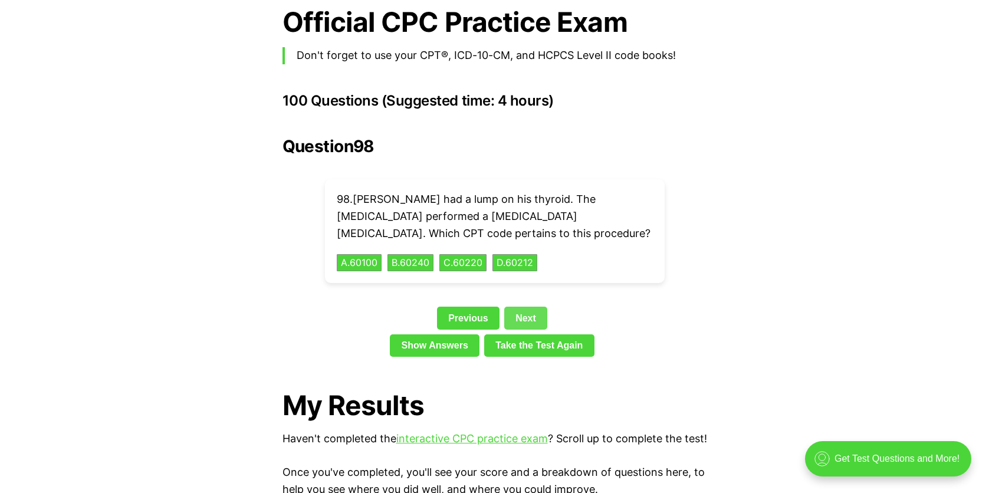
click at [519, 307] on link "Next" at bounding box center [525, 318] width 43 height 22
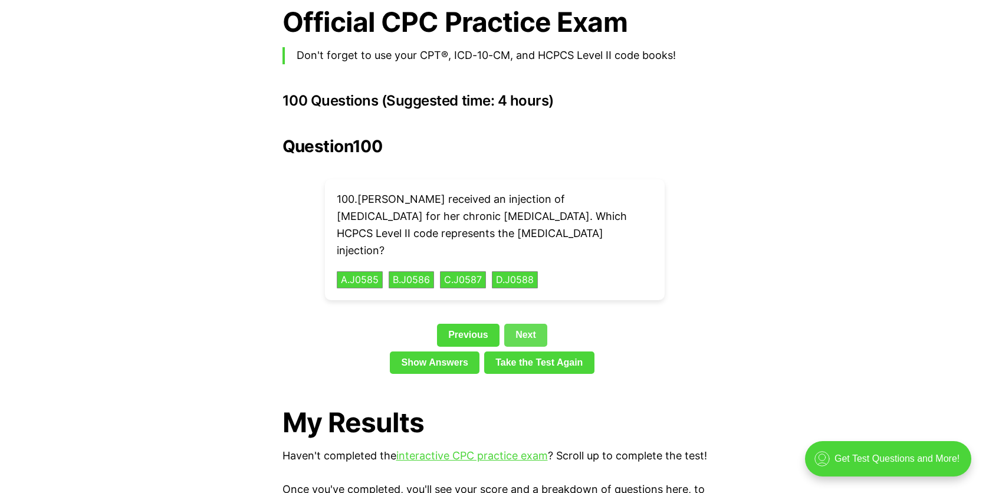
click at [519, 324] on link "Next" at bounding box center [525, 335] width 43 height 22
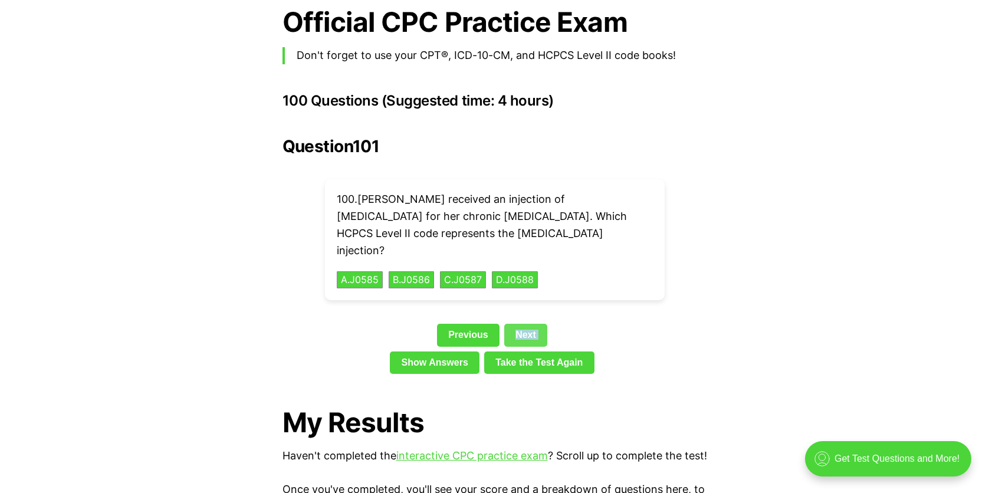
click at [513, 324] on link "Next" at bounding box center [525, 335] width 43 height 22
